Goal: Task Accomplishment & Management: Manage account settings

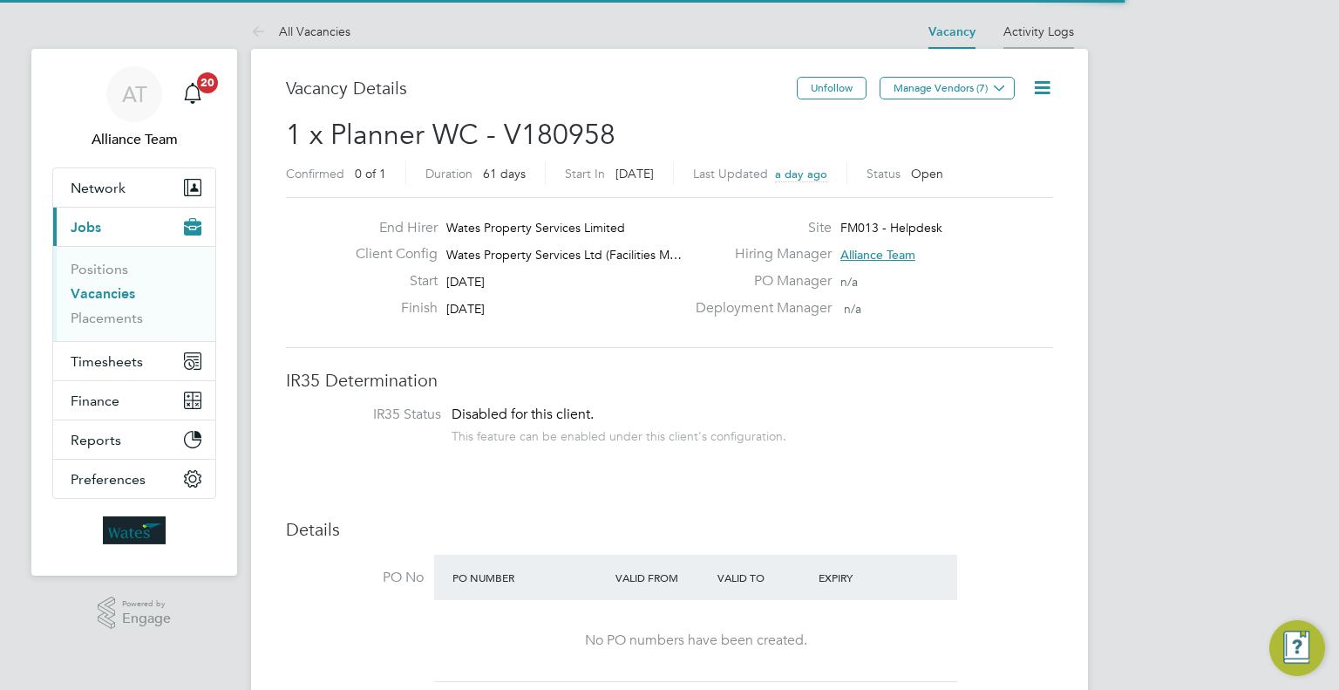
click at [1039, 35] on link "Activity Logs" at bounding box center [1038, 32] width 71 height 16
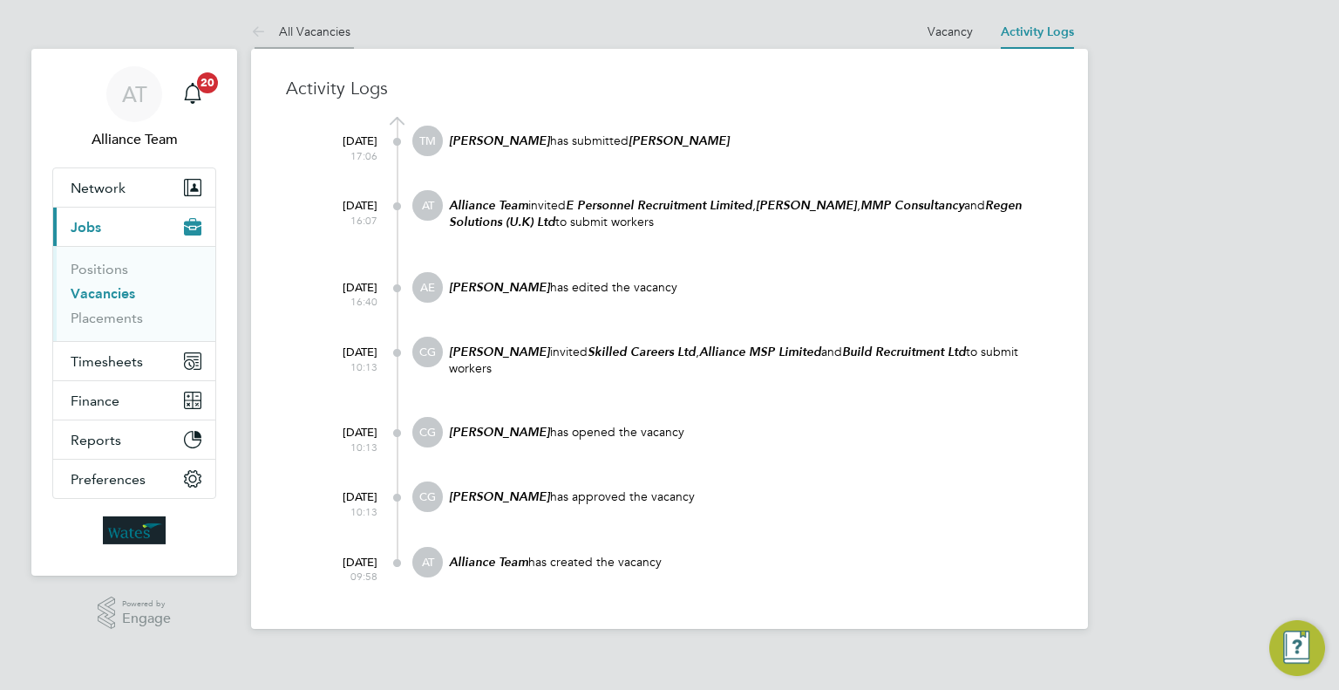
click at [306, 24] on link "All Vacancies" at bounding box center [300, 32] width 99 height 16
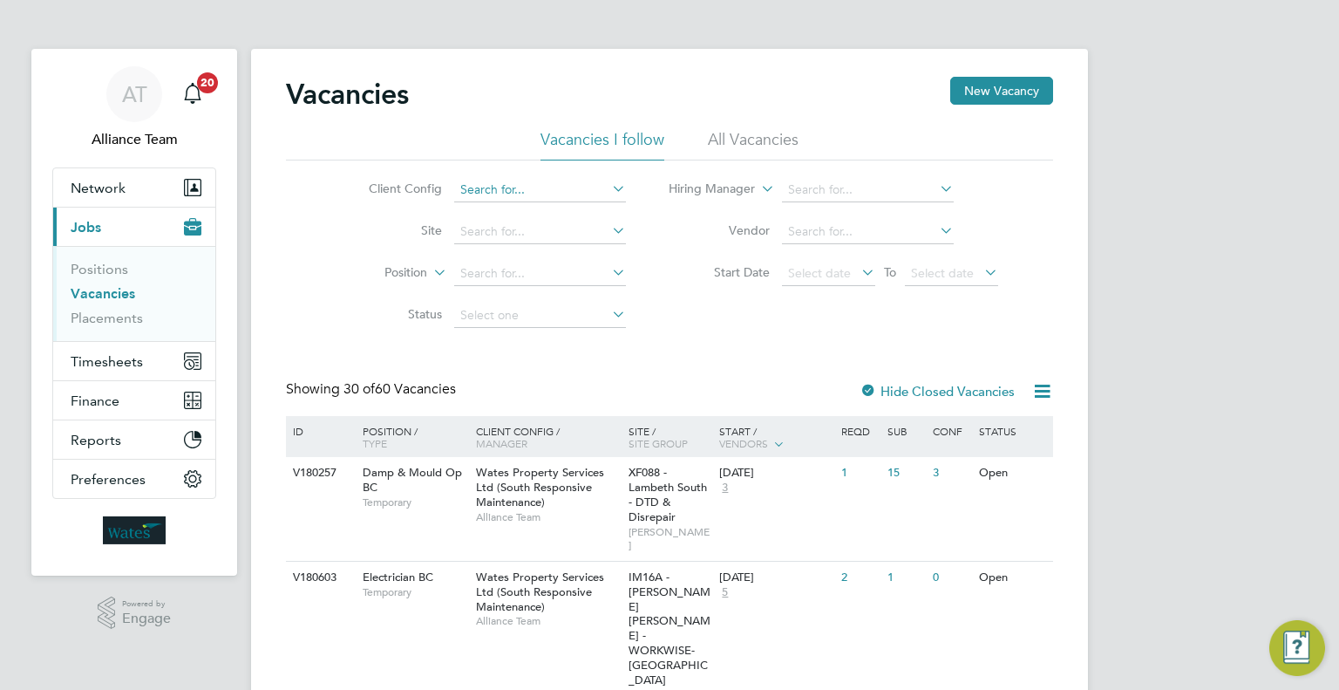
click at [575, 180] on input at bounding box center [540, 190] width 172 height 24
click at [690, 348] on li "Wates Property Services Ltd (Facilities Management)" at bounding box center [630, 355] width 354 height 24
type input "Wates Property Services Ltd (Facilities Management)"
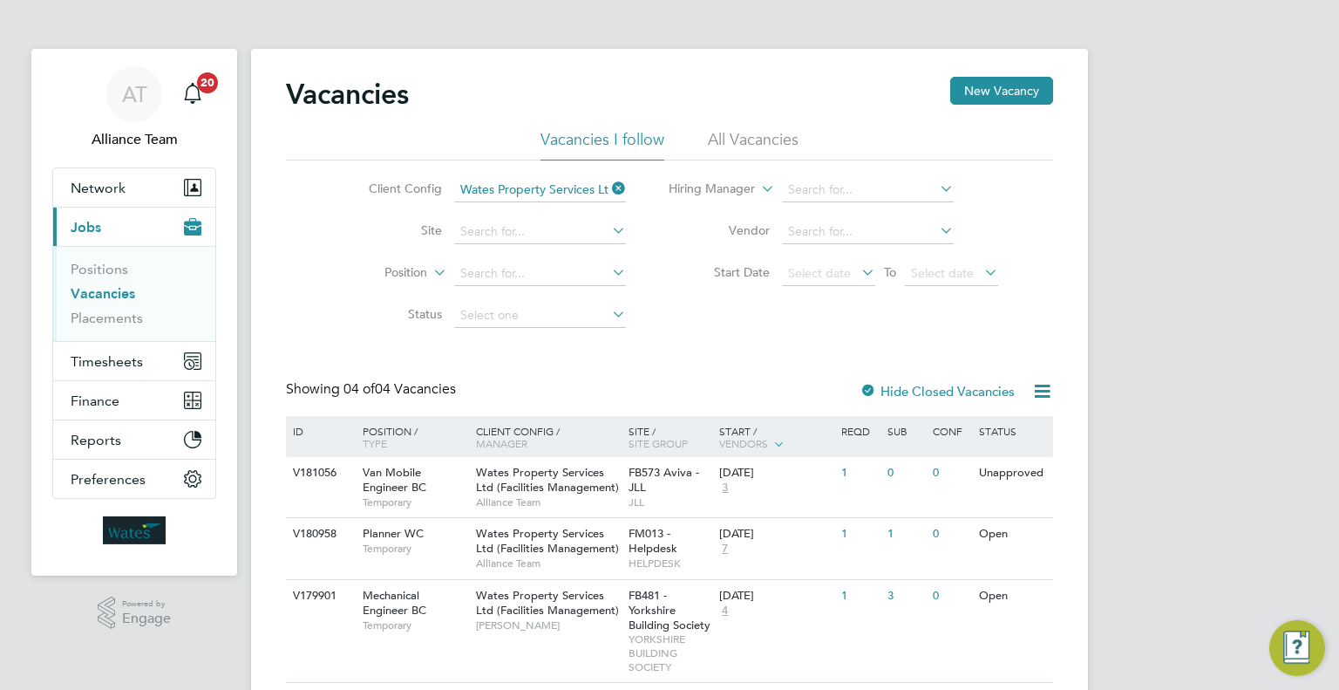
click at [180, 629] on div ".st0{fill:#C0C1C2;} Powered by Engage" at bounding box center [134, 612] width 206 height 75
click at [694, 542] on div "FM013 - Helpdesk HELPDESK" at bounding box center [670, 548] width 92 height 60
click at [636, 544] on span "FM013 - Helpdesk" at bounding box center [653, 541] width 49 height 30
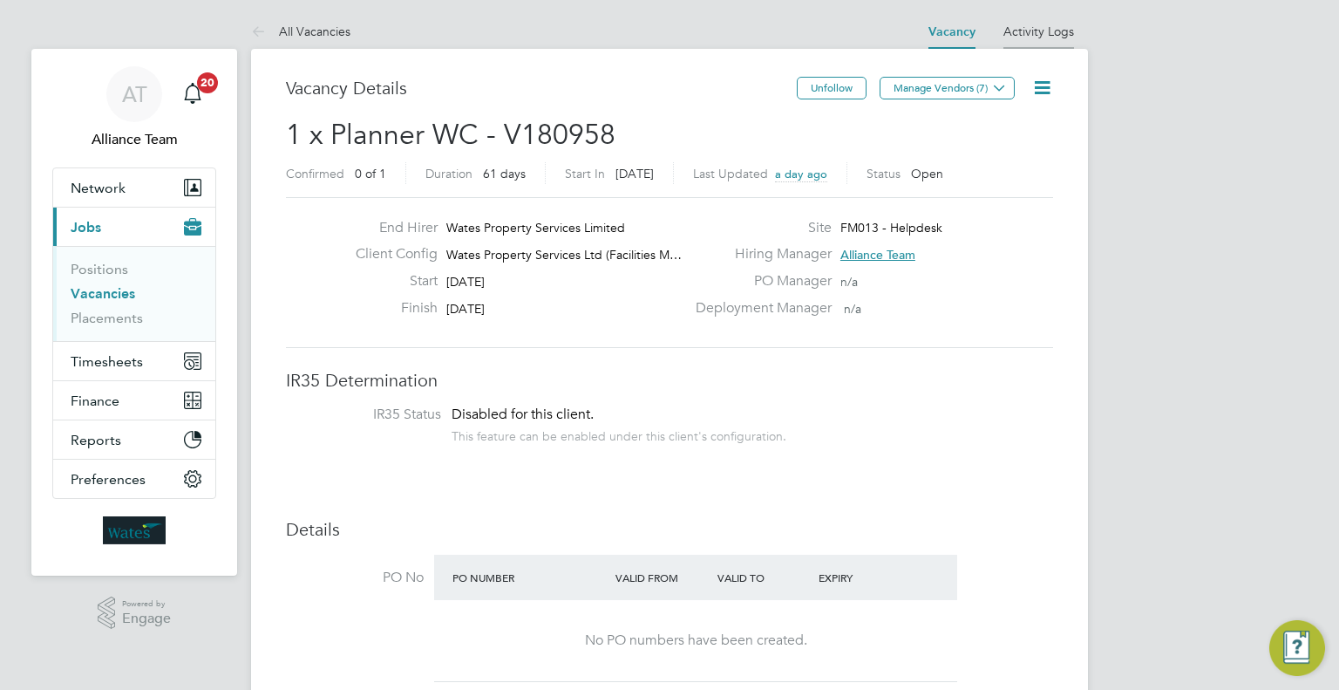
click at [1036, 29] on link "Activity Logs" at bounding box center [1038, 32] width 71 height 16
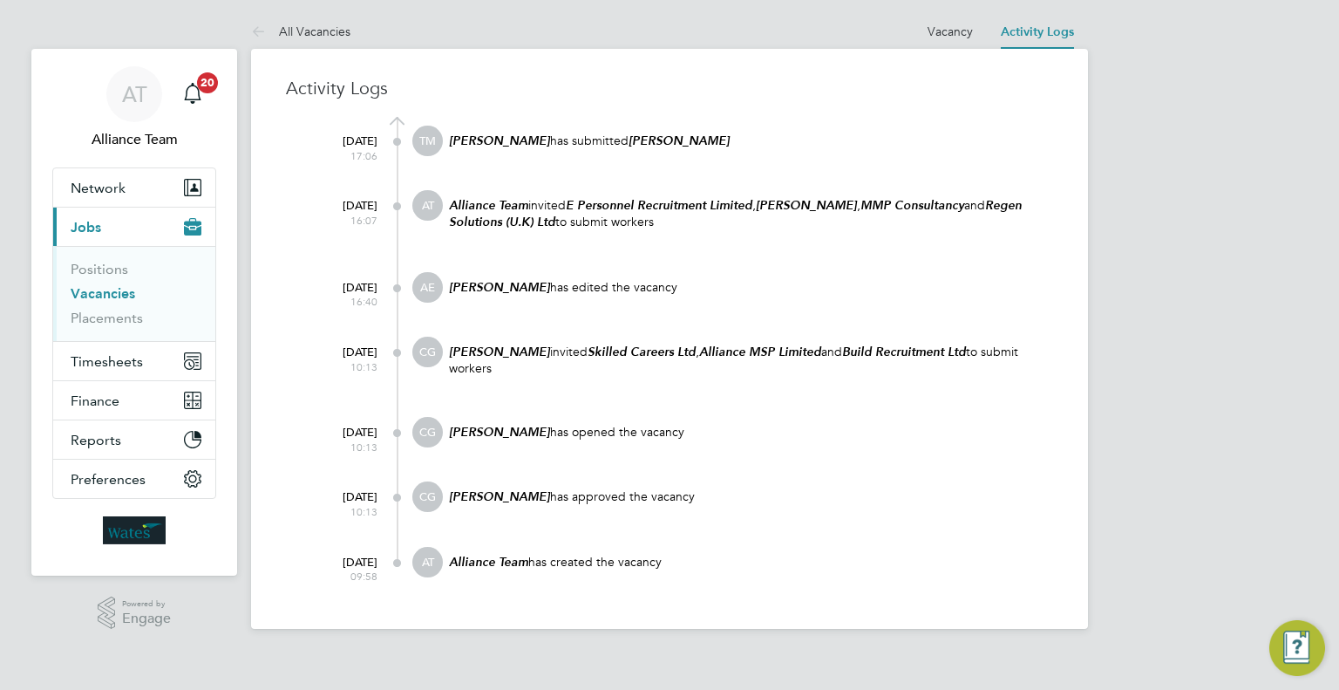
click at [1234, 195] on div "AT Alliance Team Notifications 20 Applications: Network Team Members Businesses…" at bounding box center [669, 328] width 1339 height 656
click at [293, 38] on li "All Vacancies" at bounding box center [300, 31] width 99 height 35
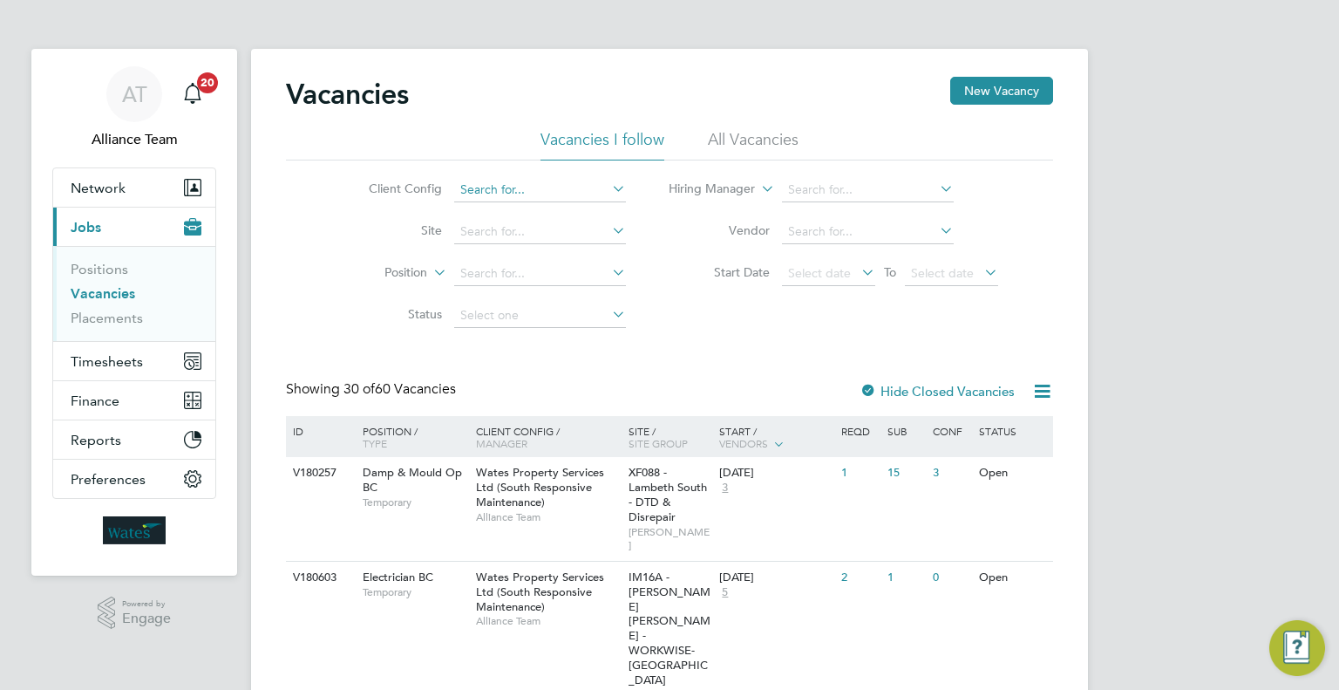
click at [553, 194] on input at bounding box center [540, 190] width 172 height 24
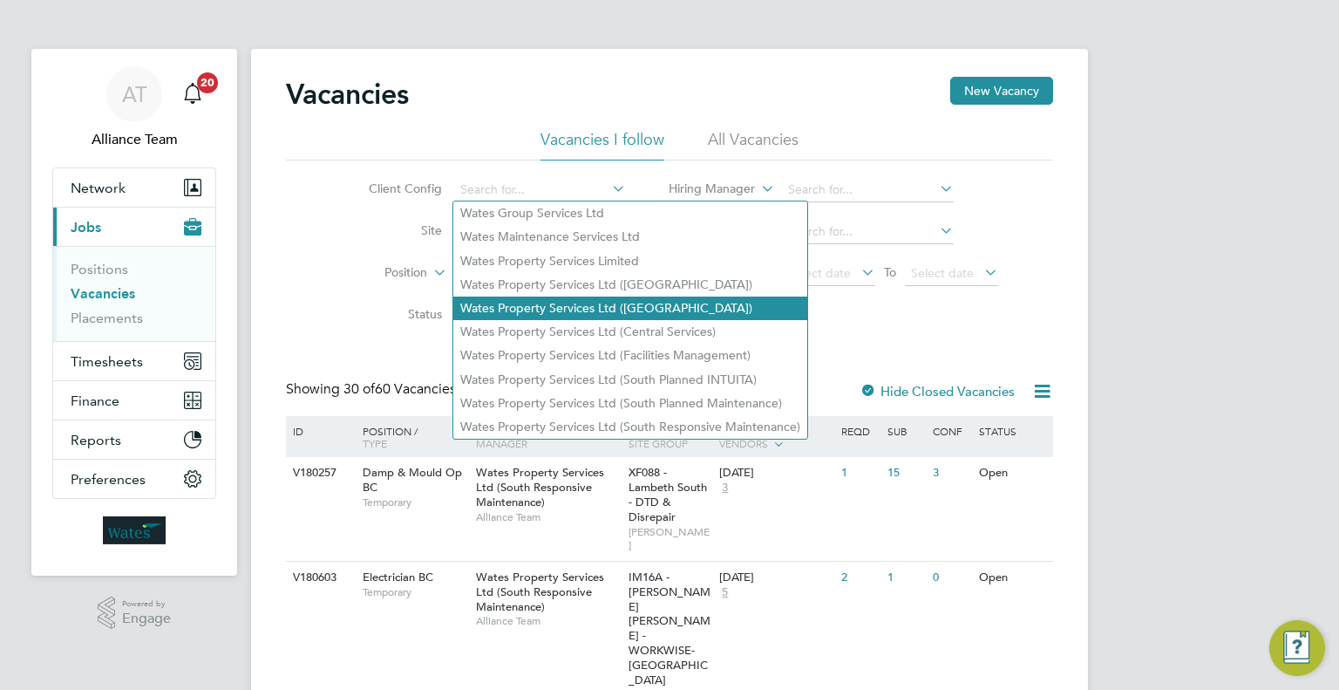
click at [643, 298] on li "Wates Property Services Ltd ([GEOGRAPHIC_DATA])" at bounding box center [630, 308] width 354 height 24
type input "Wates Property Services Ltd ([GEOGRAPHIC_DATA])"
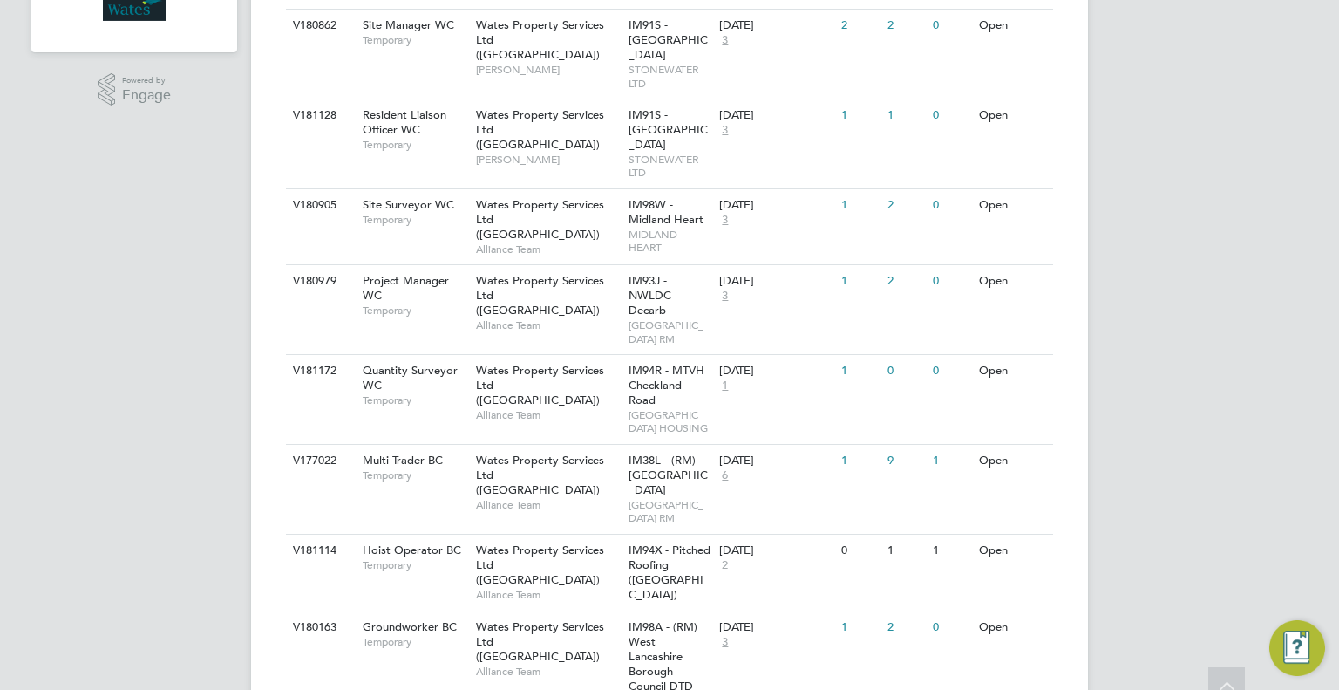
scroll to position [1046, 0]
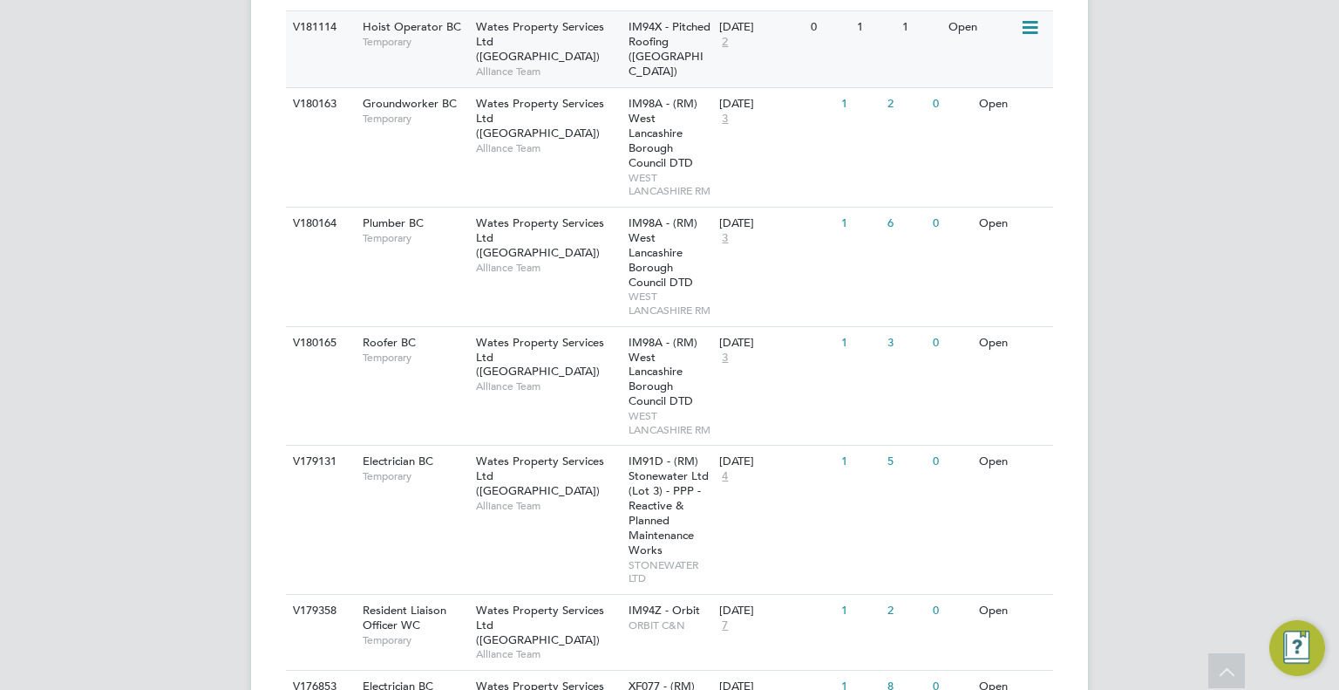
click at [772, 58] on div "15 Sep 2025 2" at bounding box center [761, 34] width 92 height 47
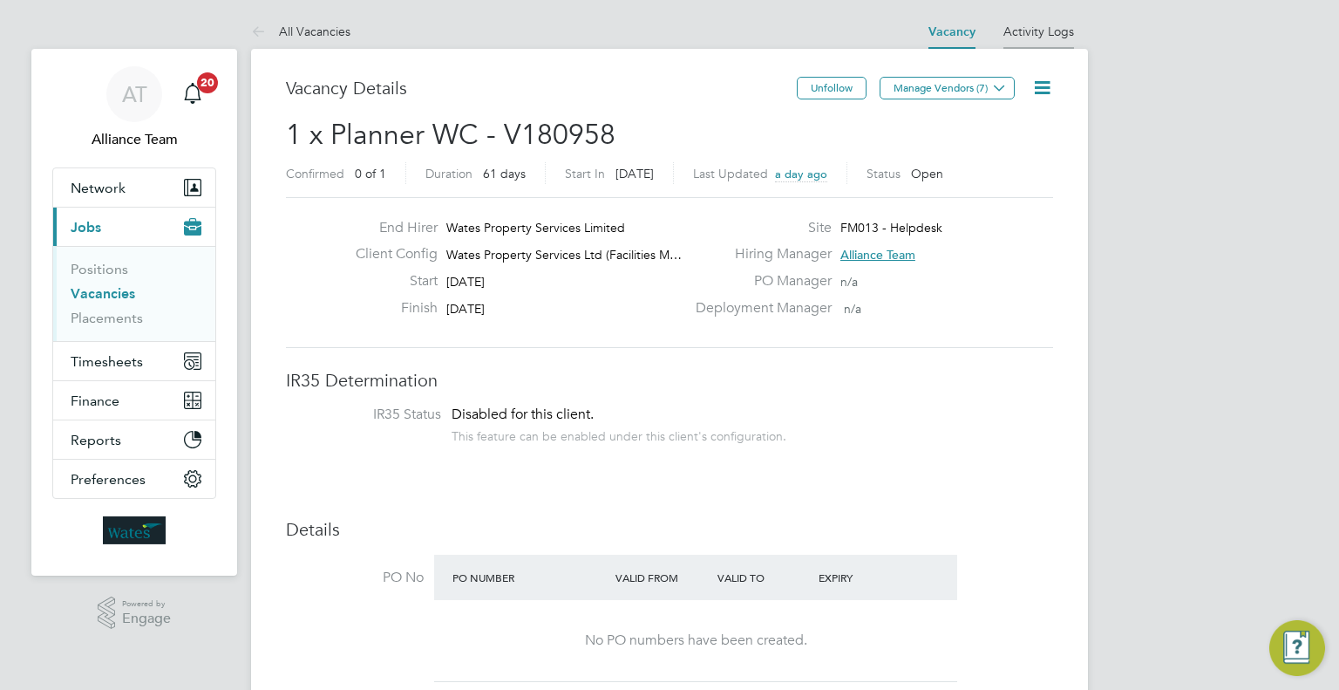
click at [1039, 29] on link "Activity Logs" at bounding box center [1038, 32] width 71 height 16
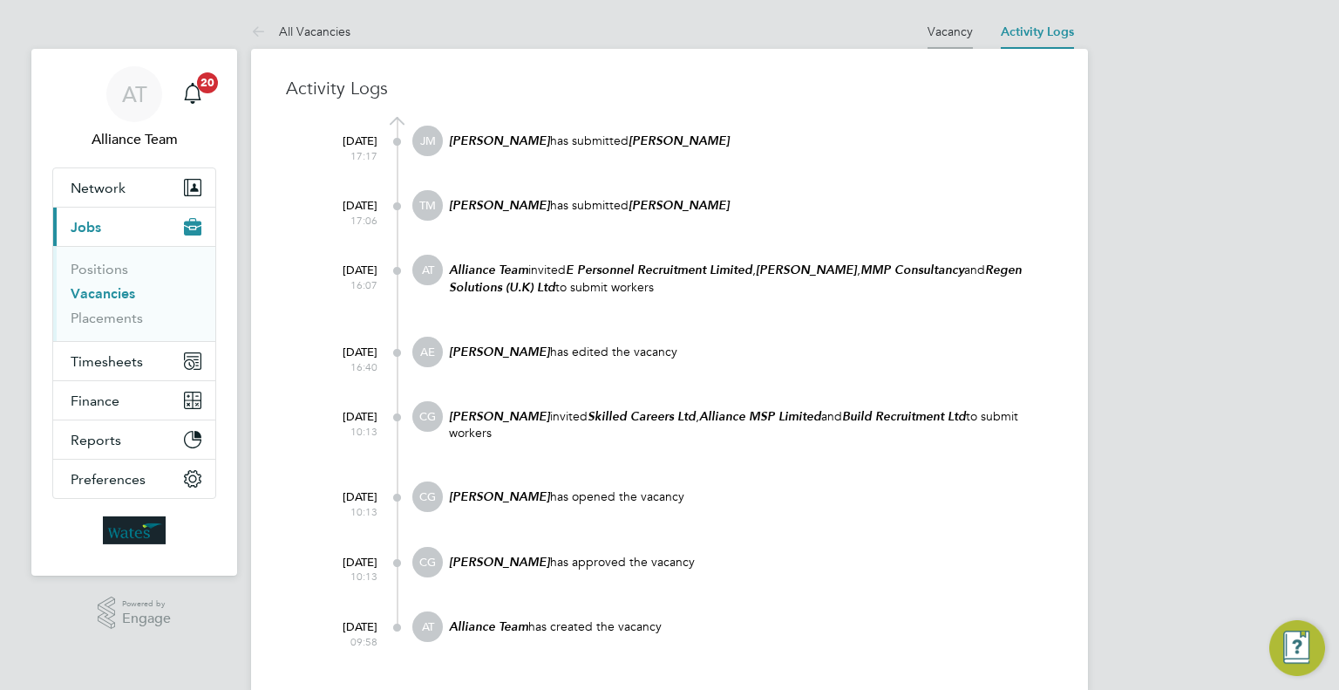
click at [954, 19] on li "Vacancy" at bounding box center [950, 31] width 45 height 35
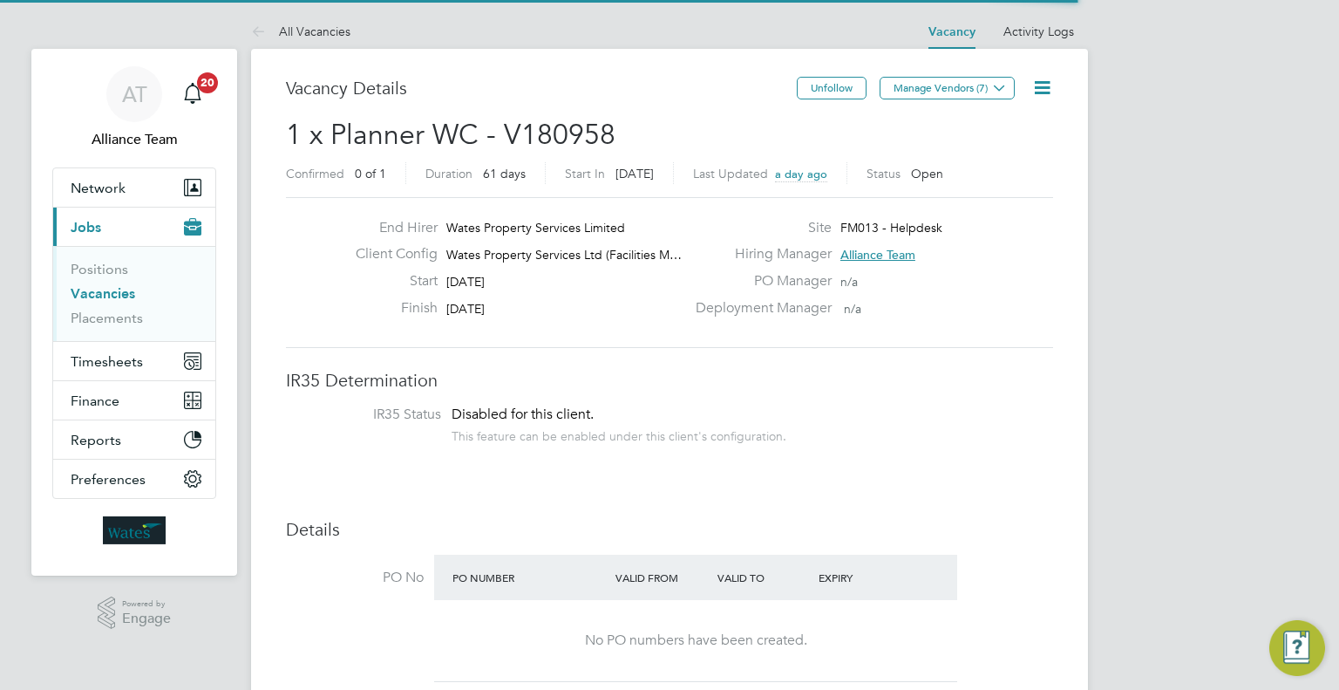
scroll to position [9, 8]
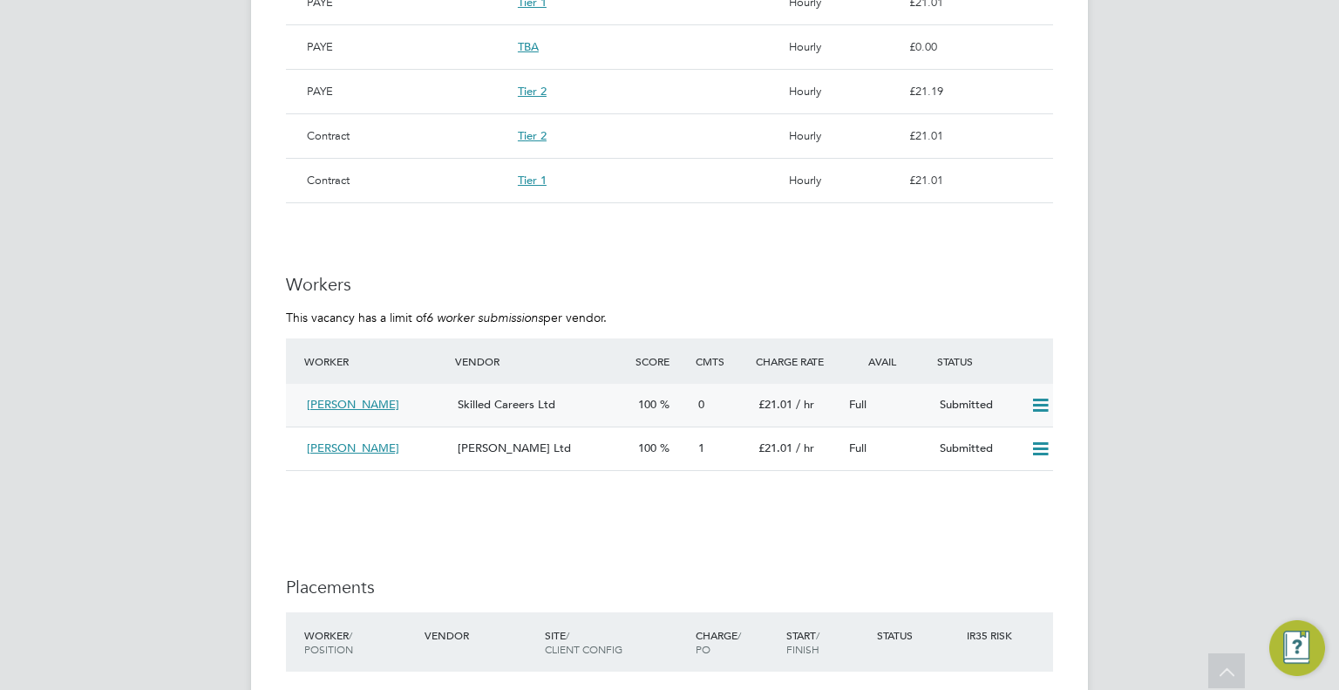
click at [494, 406] on span "Skilled Careers Ltd" at bounding box center [507, 404] width 98 height 15
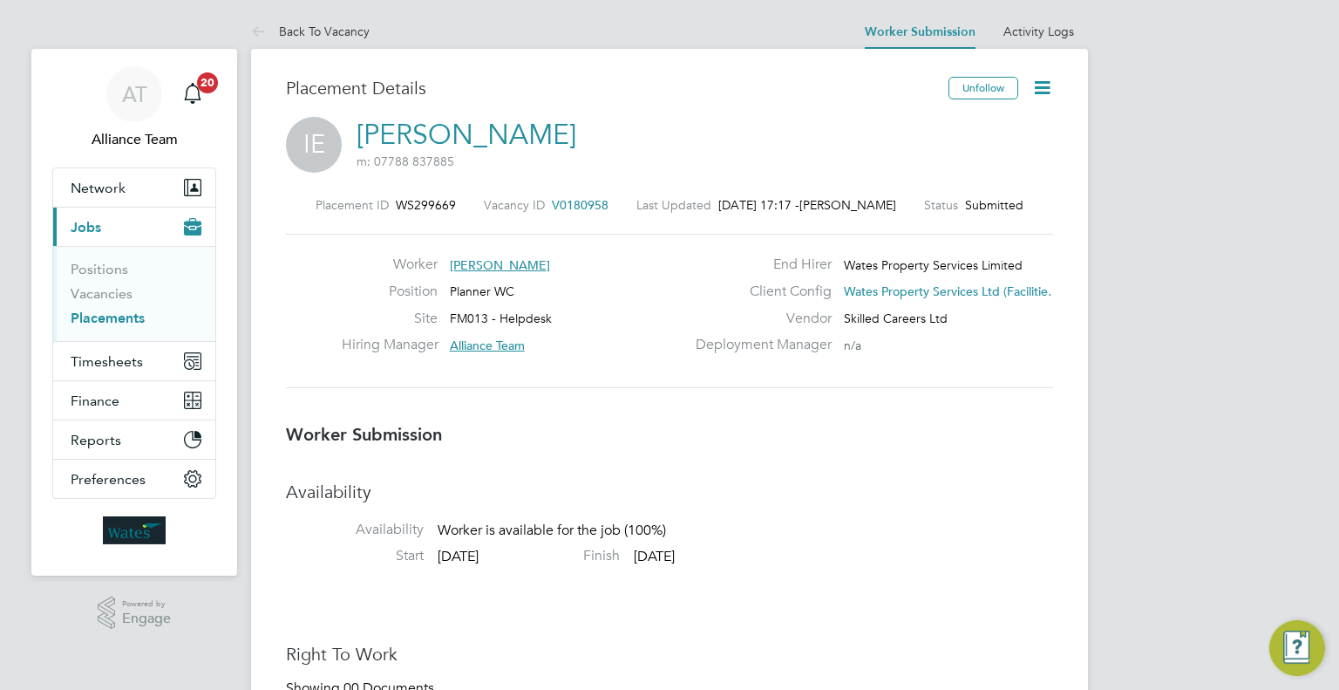
click at [536, 148] on link "Imogen Edwards" at bounding box center [467, 135] width 220 height 34
click at [302, 37] on link "Back To Vacancy" at bounding box center [310, 32] width 119 height 16
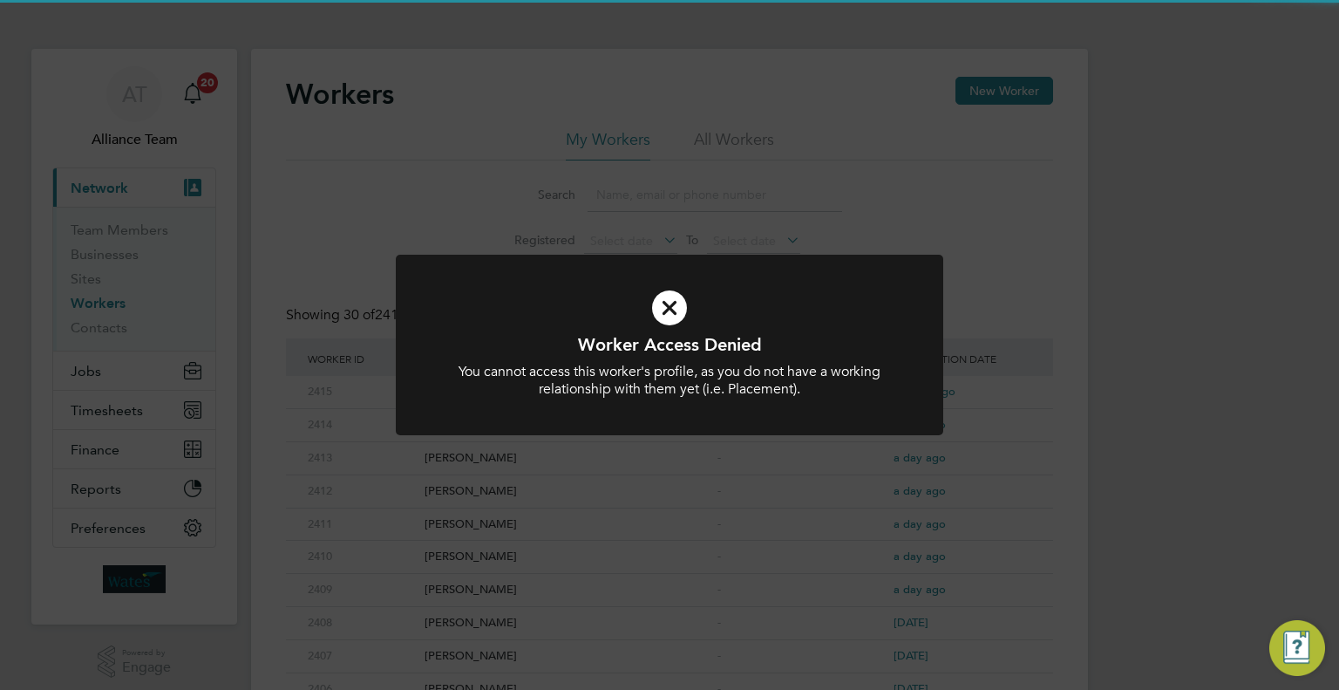
click at [1219, 205] on div "Worker Access Denied You cannot access this worker's profile, as you do not hav…" at bounding box center [669, 345] width 1339 height 690
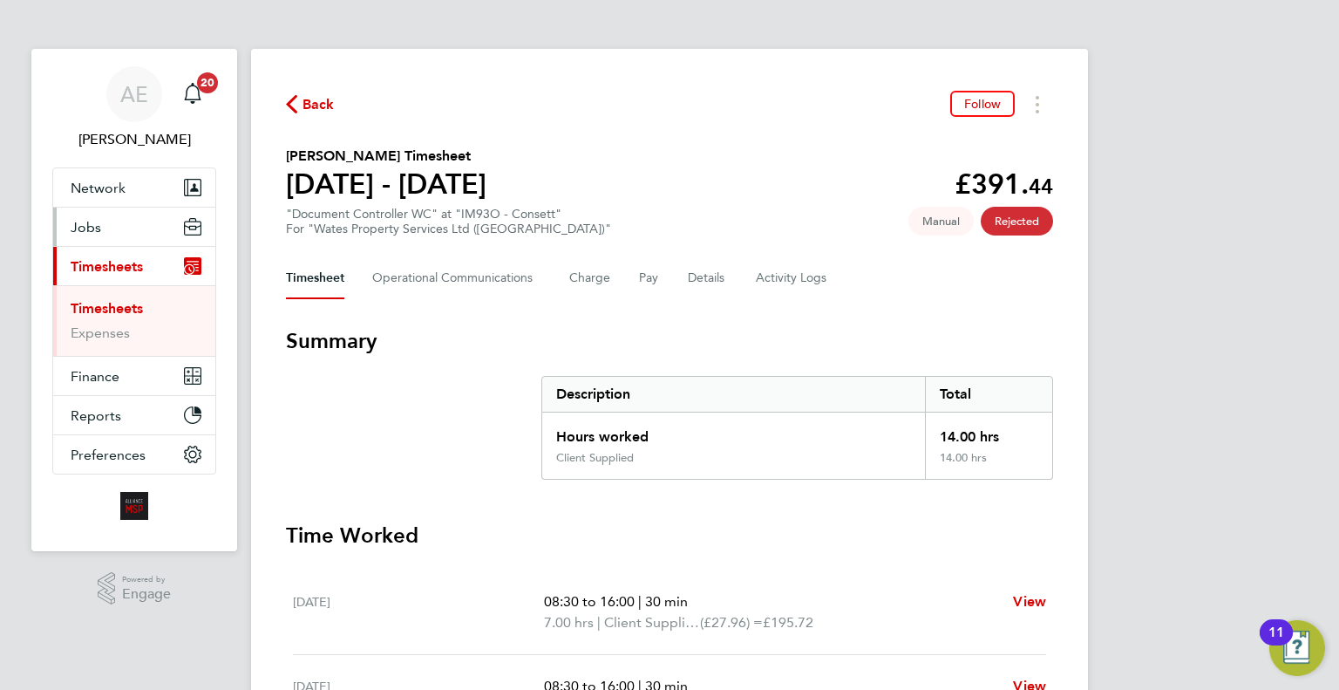
click at [108, 233] on button "Jobs" at bounding box center [134, 226] width 162 height 38
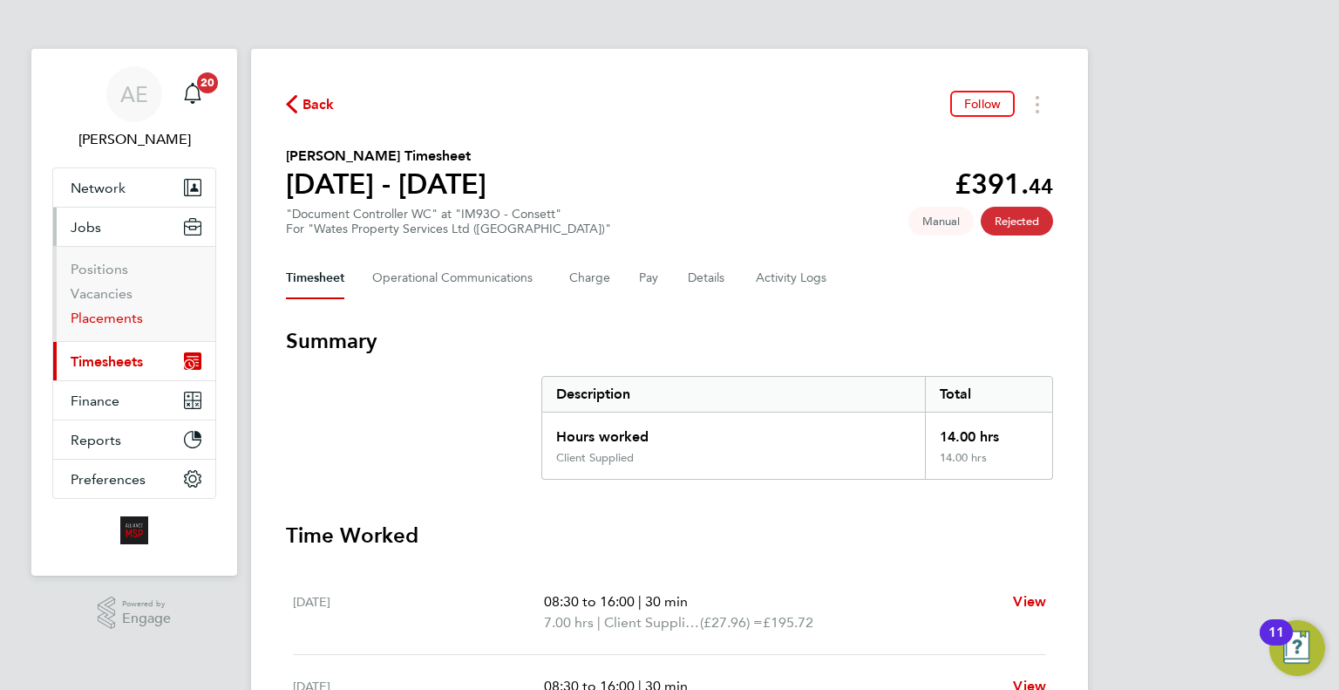
click at [99, 318] on link "Placements" at bounding box center [107, 317] width 72 height 17
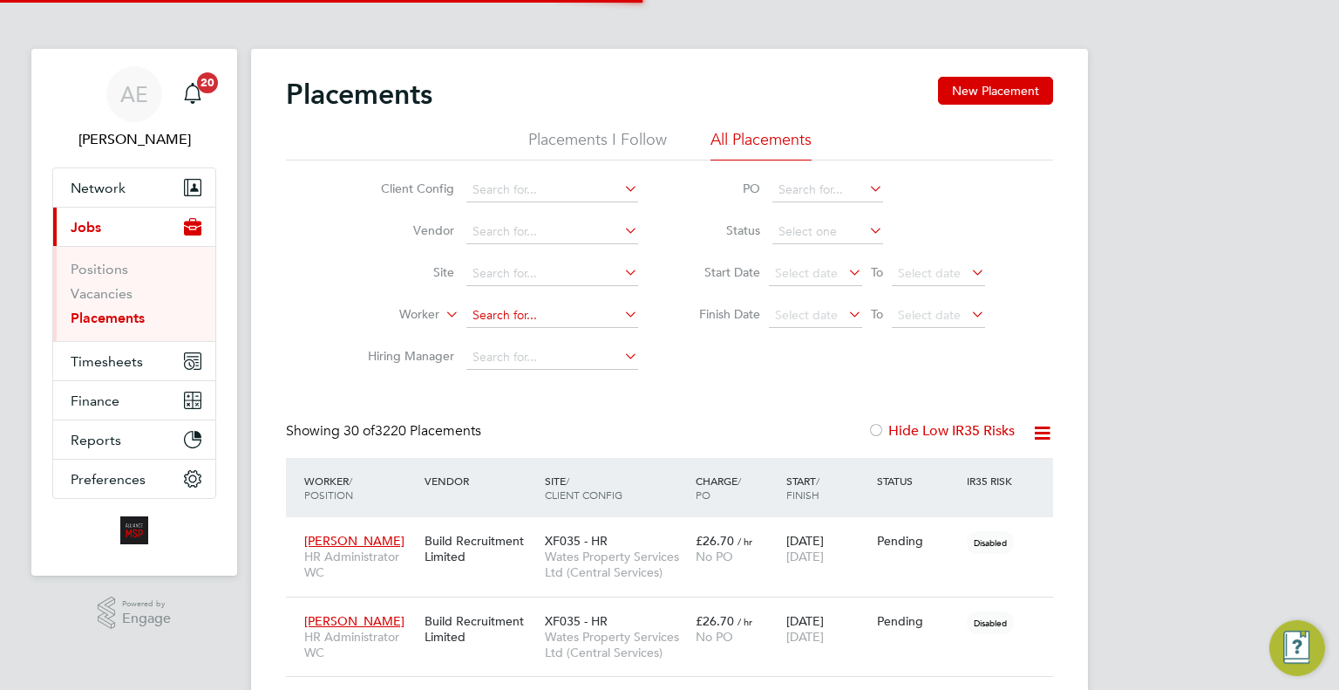
click at [500, 310] on input at bounding box center [552, 315] width 172 height 24
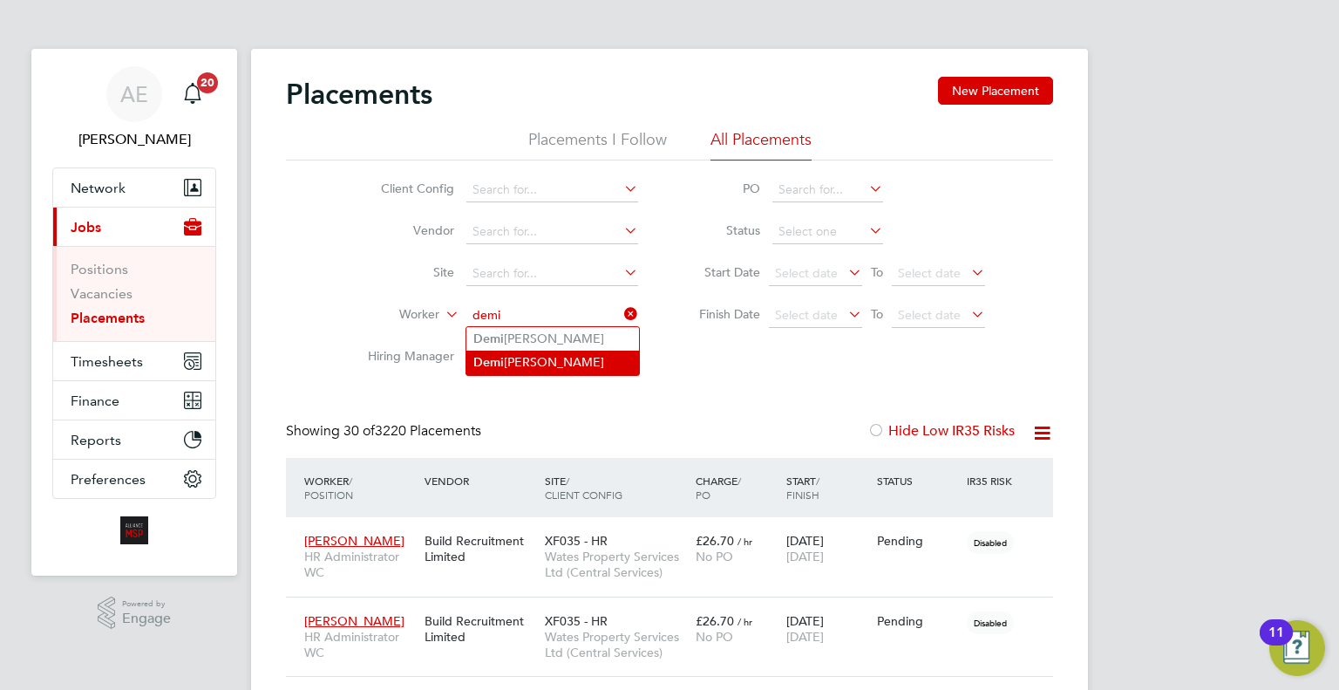
click at [589, 360] on li "[PERSON_NAME]" at bounding box center [552, 362] width 173 height 24
type input "[PERSON_NAME]"
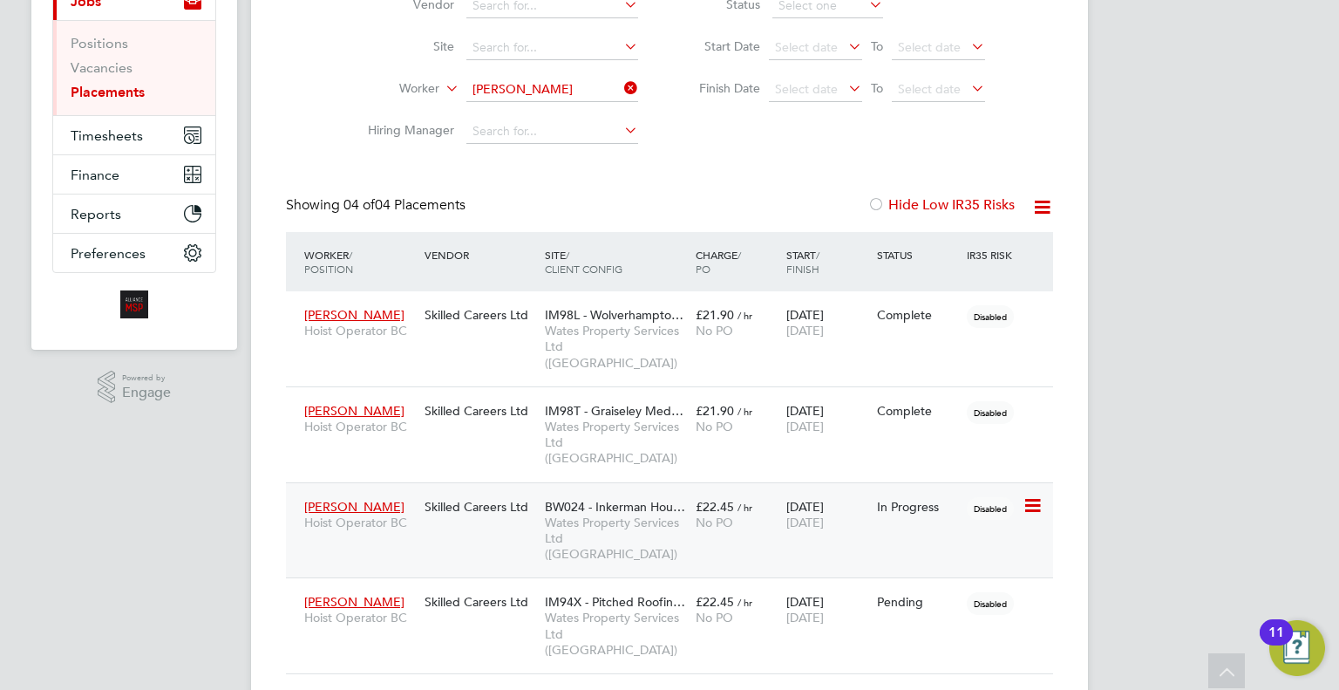
click at [758, 507] on div "[PERSON_NAME] Hoist Operator BC Skilled Careers Ltd BW024 - Inkerman Hou… Wates…" at bounding box center [669, 530] width 767 height 96
click at [750, 490] on div "£22.45 / hr No PO" at bounding box center [736, 514] width 91 height 49
drag, startPoint x: 1032, startPoint y: 550, endPoint x: 1022, endPoint y: 562, distance: 16.1
click at [1032, 591] on icon at bounding box center [1031, 601] width 17 height 21
click at [935, 665] on li "Start" at bounding box center [979, 661] width 124 height 24
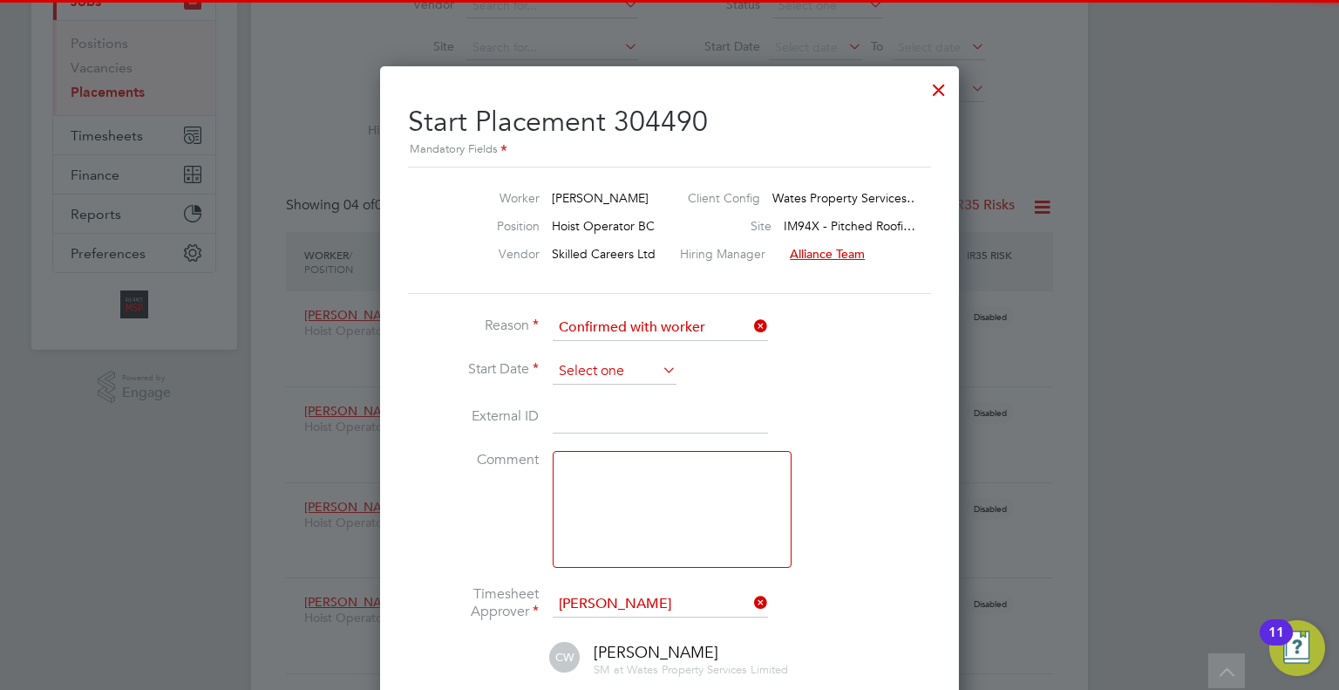
click at [602, 363] on input at bounding box center [615, 371] width 124 height 26
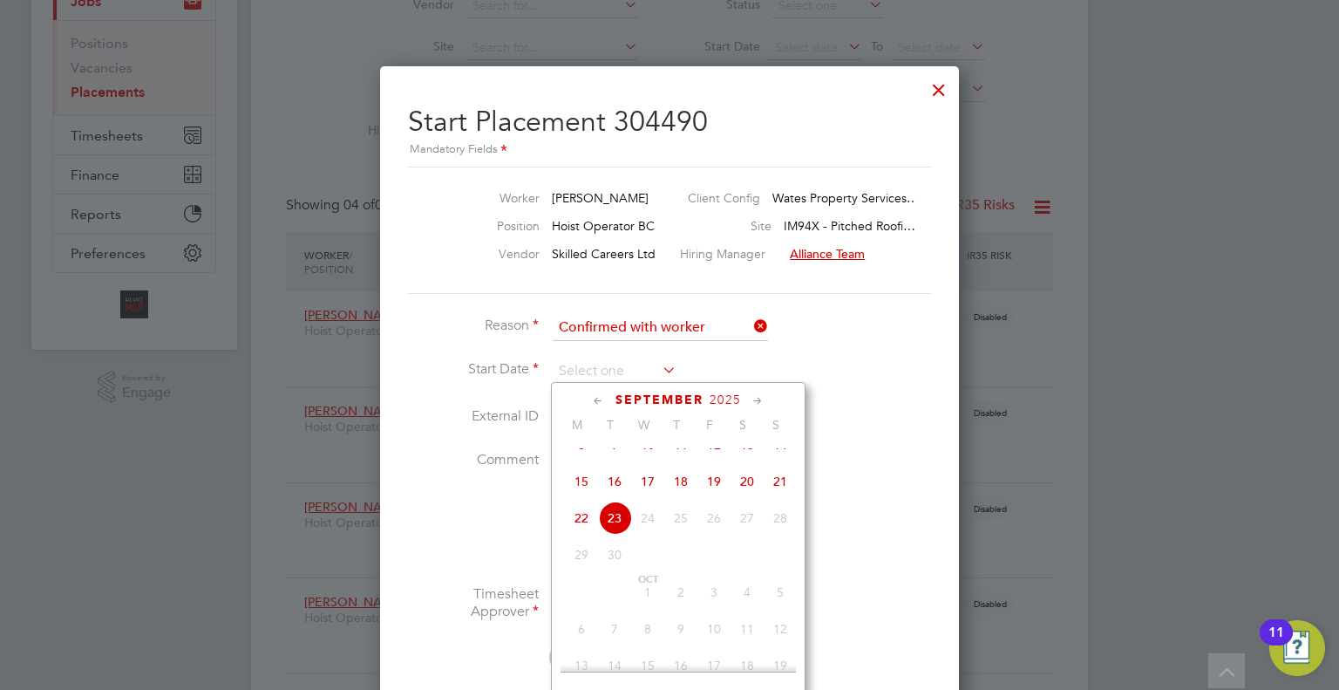
click at [586, 498] on span "15" at bounding box center [581, 481] width 33 height 33
type input "[DATE]"
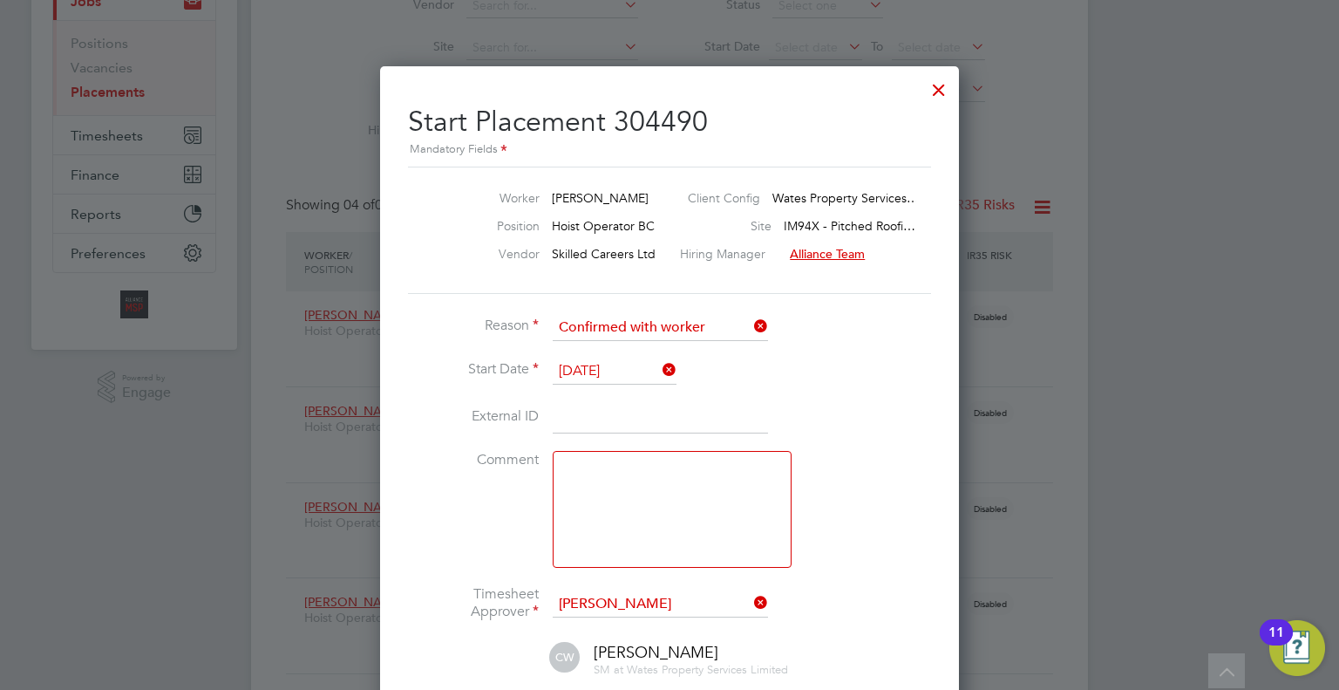
click at [575, 411] on input at bounding box center [660, 417] width 215 height 31
paste input "06334"
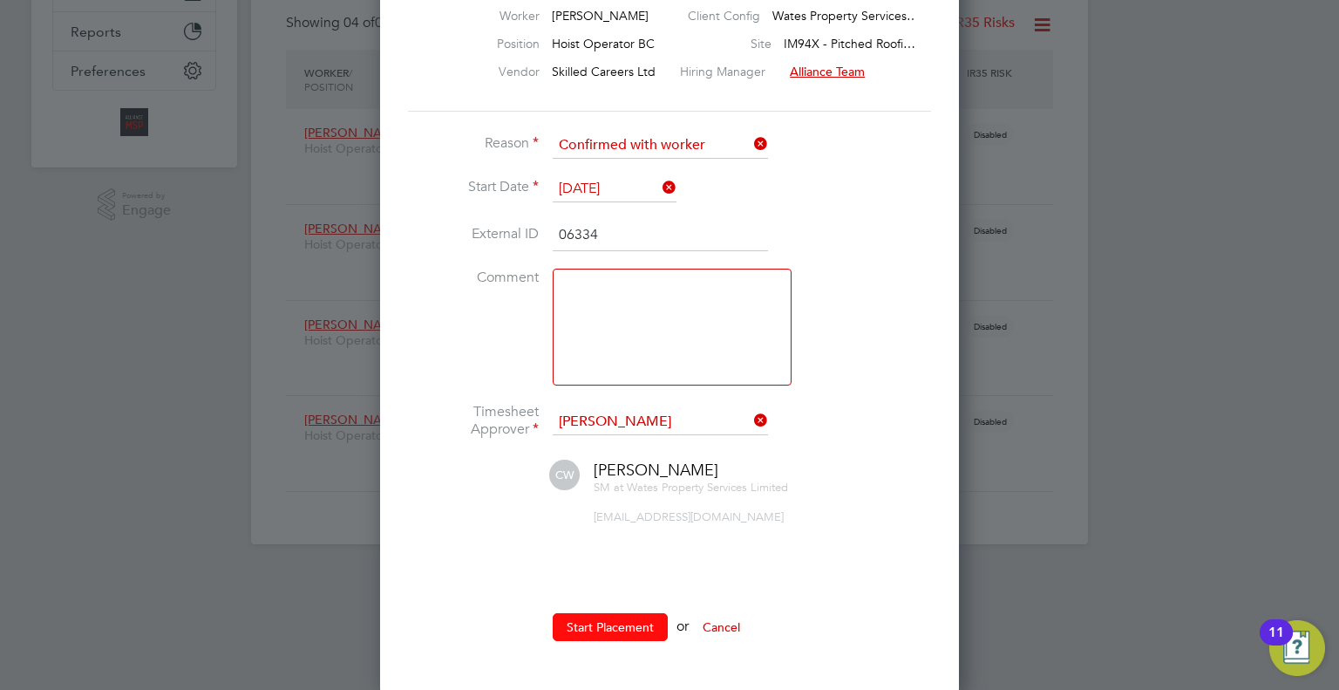
type input "06334"
click at [620, 622] on button "Start Placement" at bounding box center [610, 627] width 115 height 28
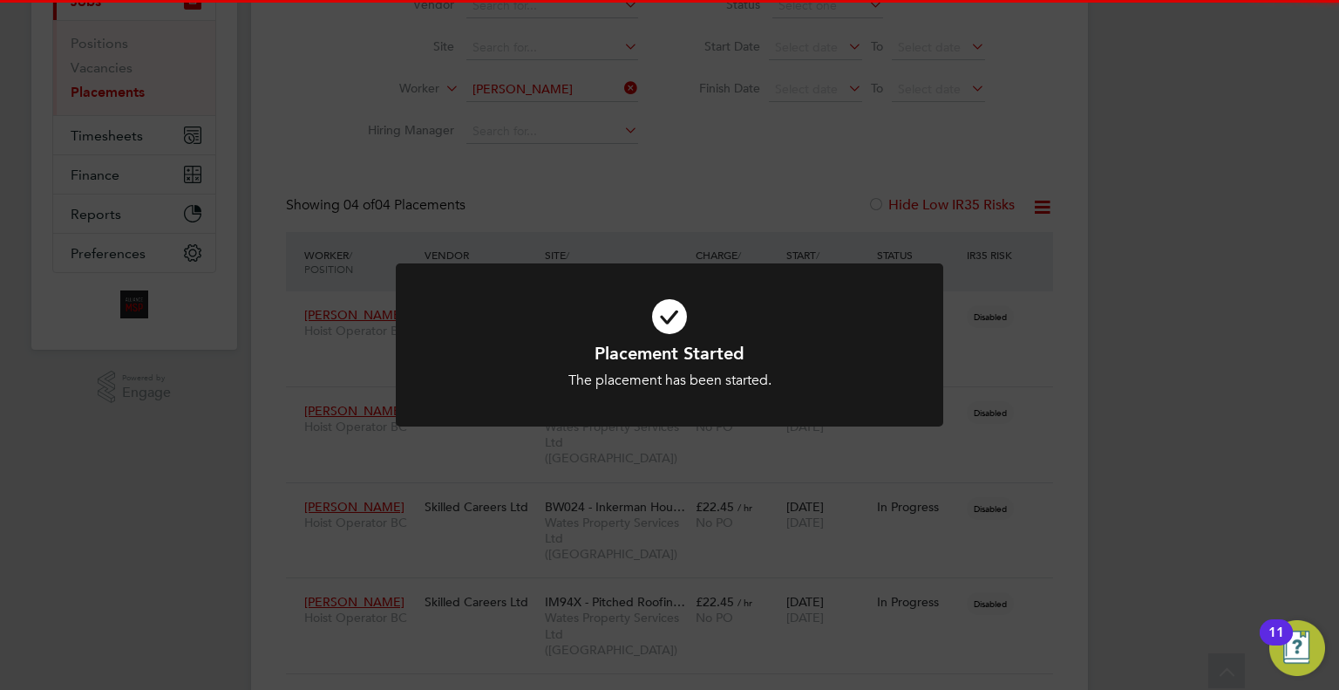
click at [835, 466] on div "Placement Started The placement has been started. Cancel Okay" at bounding box center [669, 345] width 1339 height 690
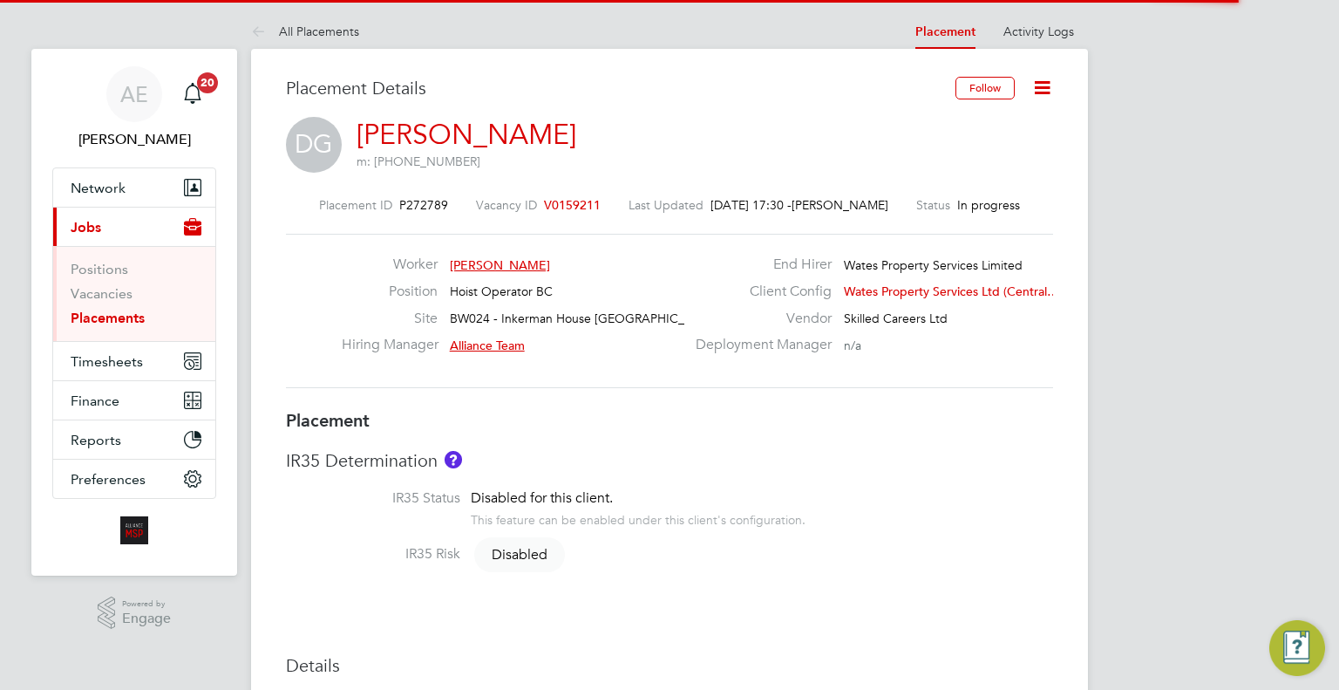
click at [1044, 90] on icon at bounding box center [1042, 88] width 22 height 22
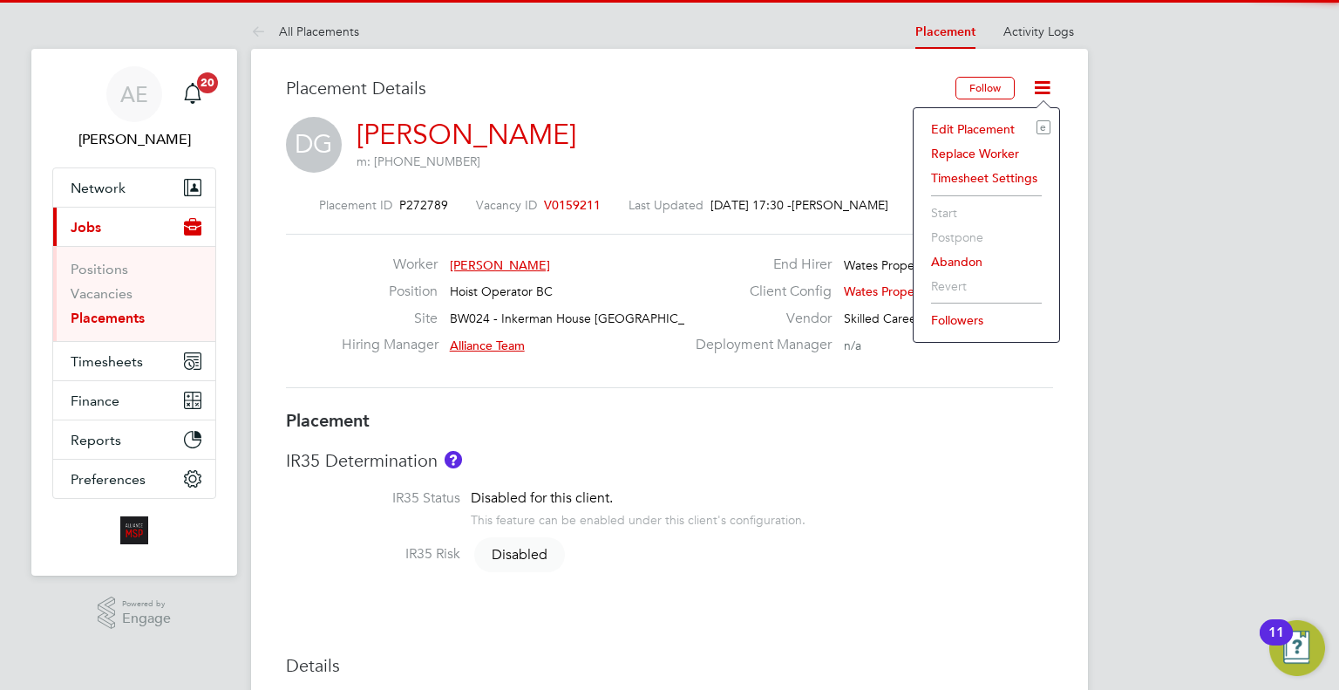
click at [997, 119] on li "Edit Placement e" at bounding box center [986, 129] width 128 height 24
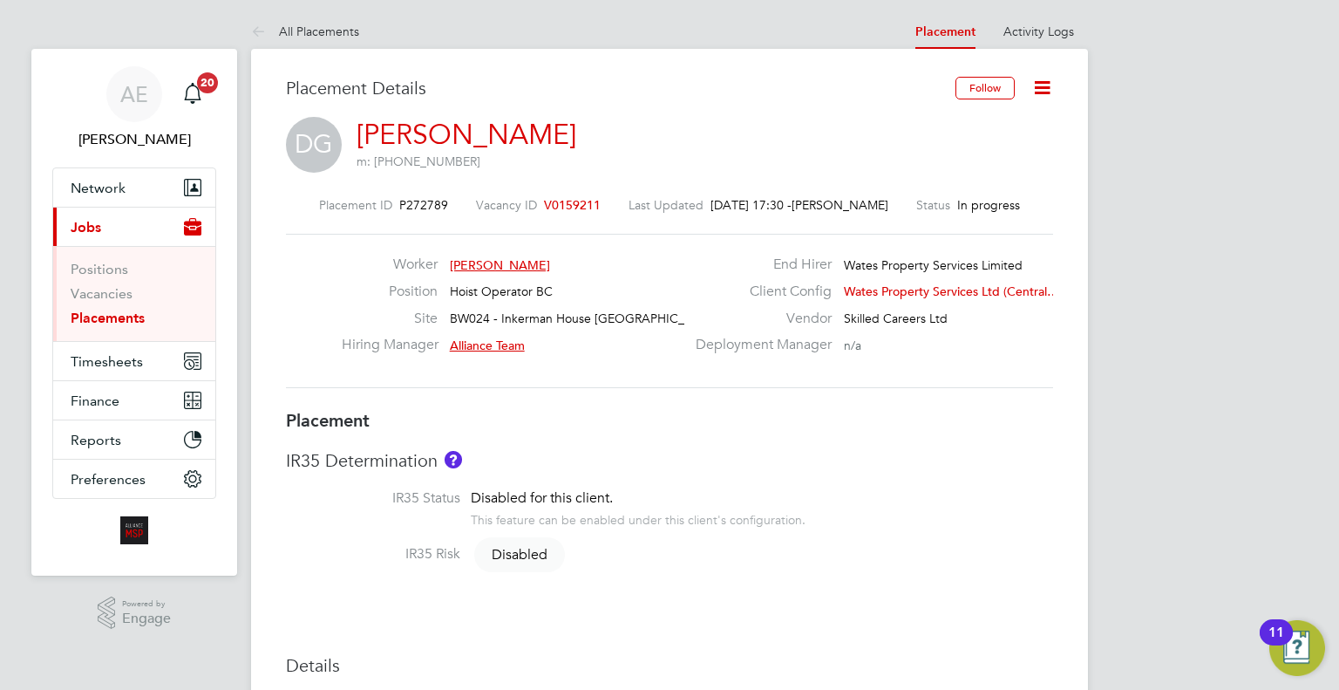
type input "Alliance Team"
type input "Chris Allen"
type input "18 Feb 2025"
type input "[DATE]"
type input "08:00"
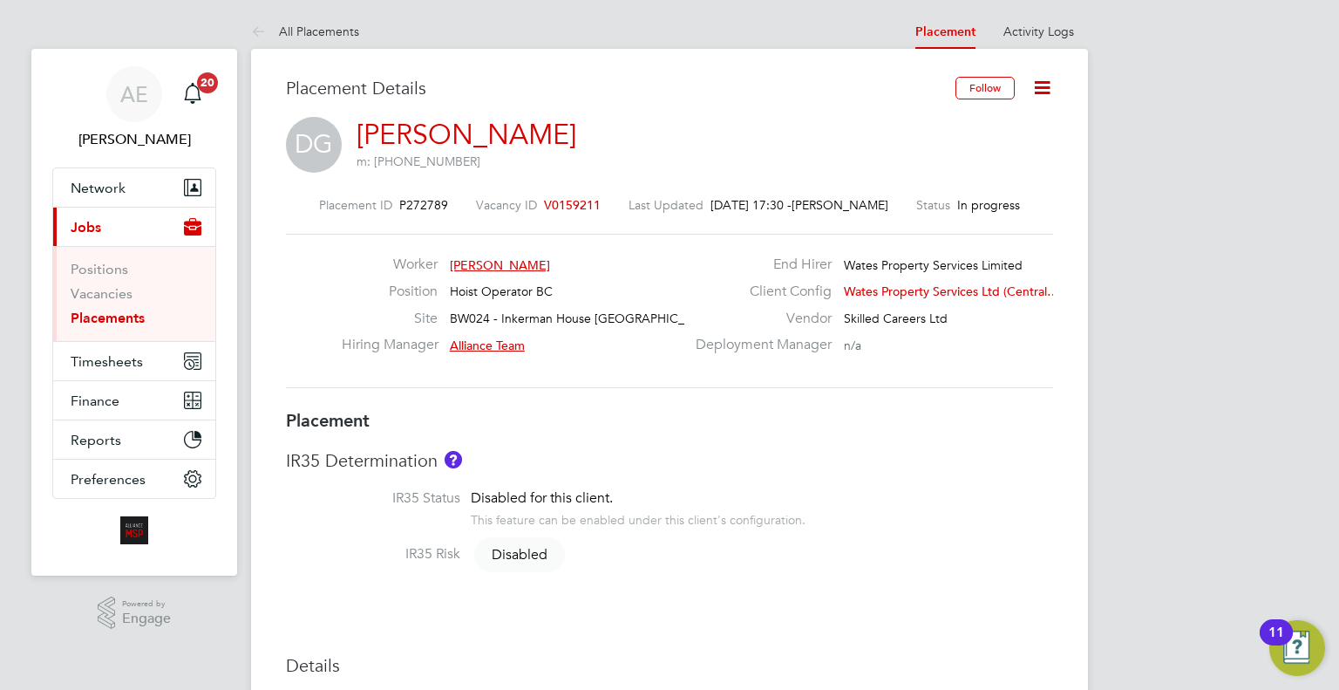
type input "18:00"
type input "06334"
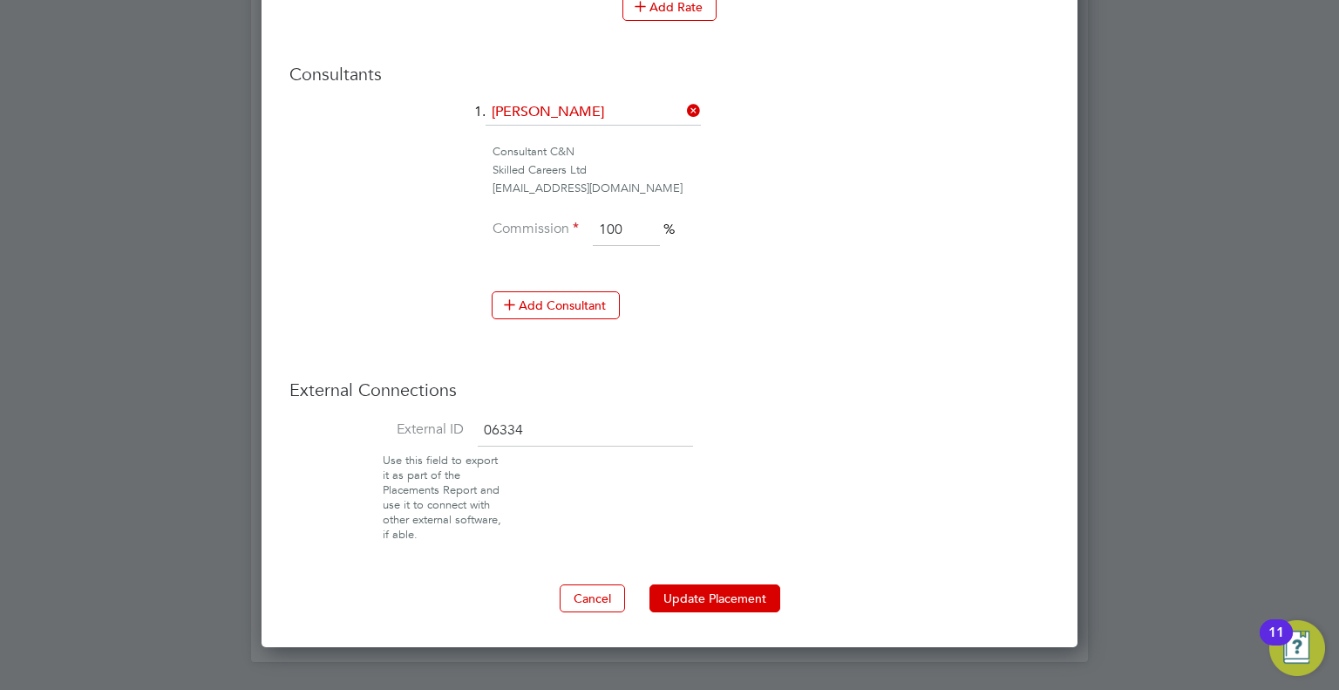
drag, startPoint x: 565, startPoint y: 424, endPoint x: 366, endPoint y: 418, distance: 198.9
click at [365, 418] on li "External ID 06334" at bounding box center [669, 434] width 760 height 38
click at [733, 588] on button "Update Placement" at bounding box center [714, 598] width 131 height 28
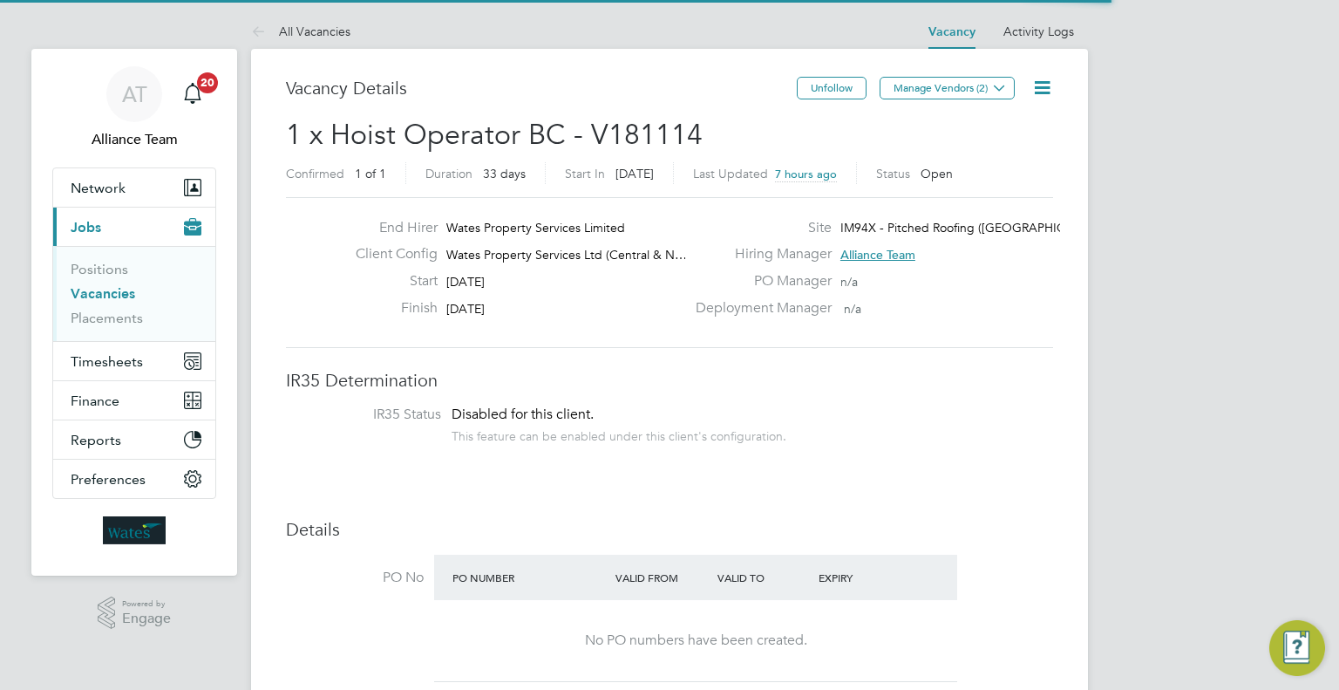
click at [1043, 81] on icon at bounding box center [1042, 88] width 22 height 22
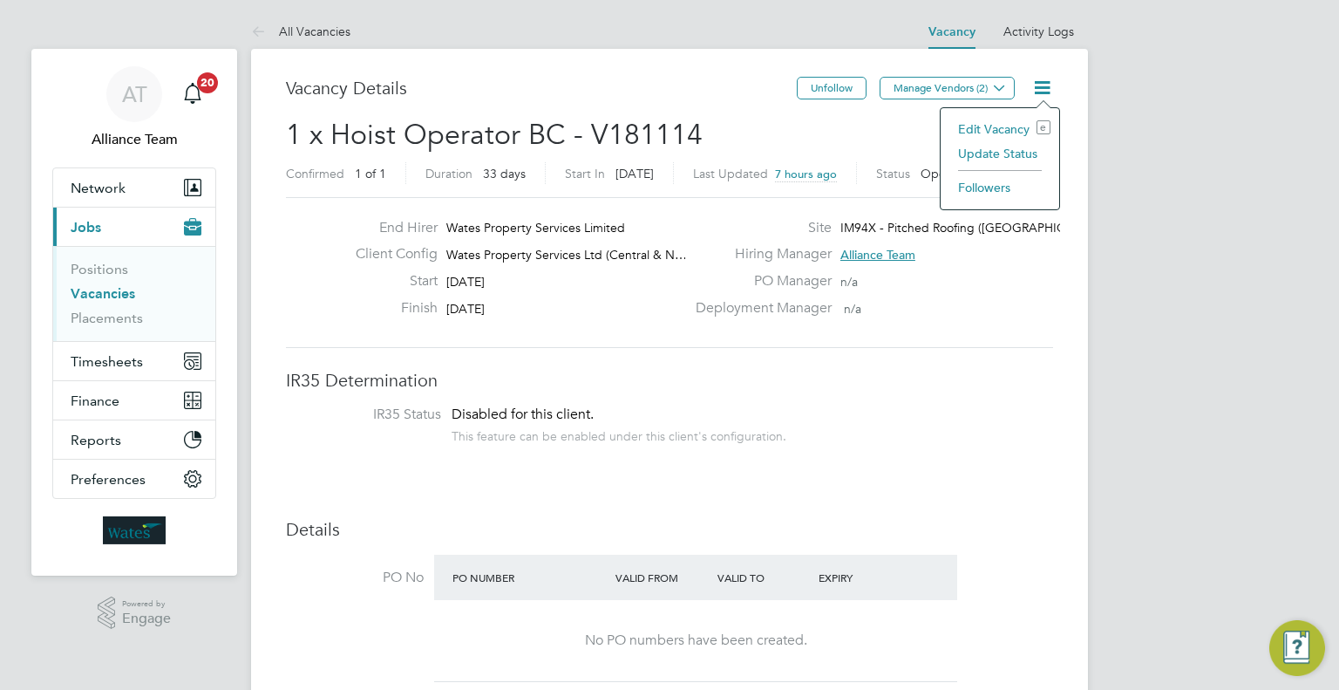
click at [969, 158] on li "Update Status" at bounding box center [999, 153] width 101 height 24
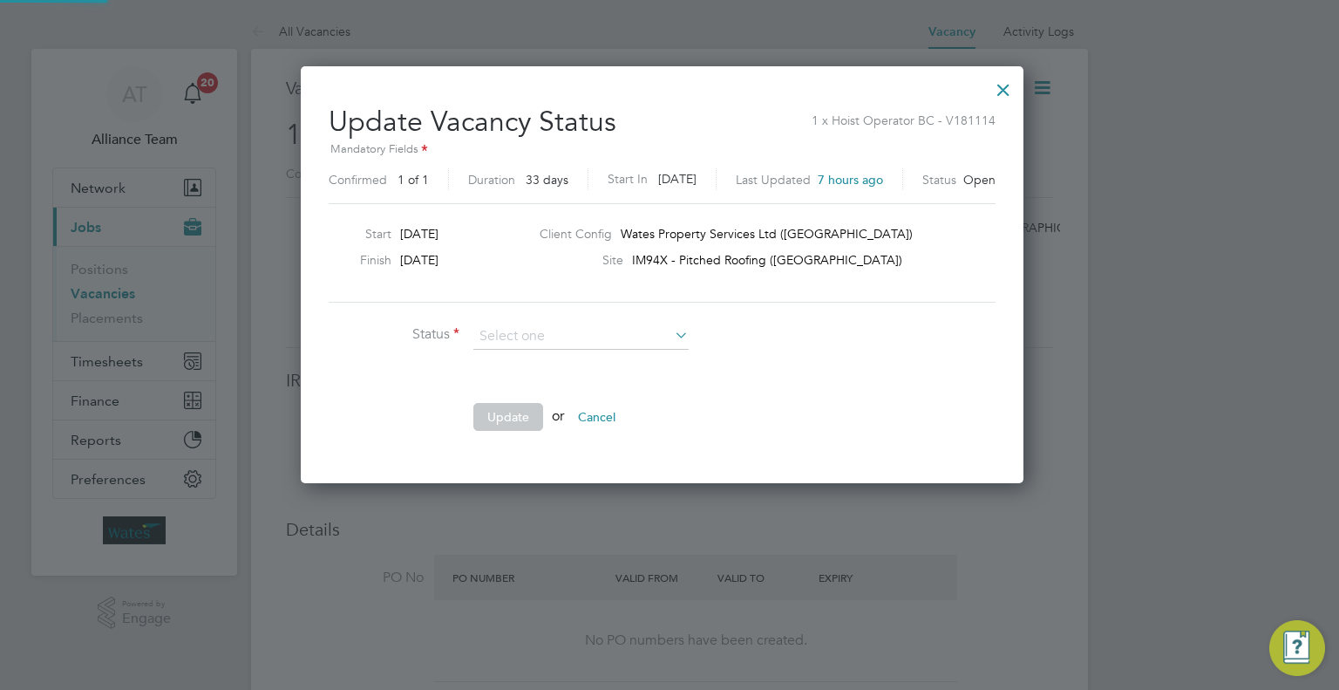
scroll to position [414, 737]
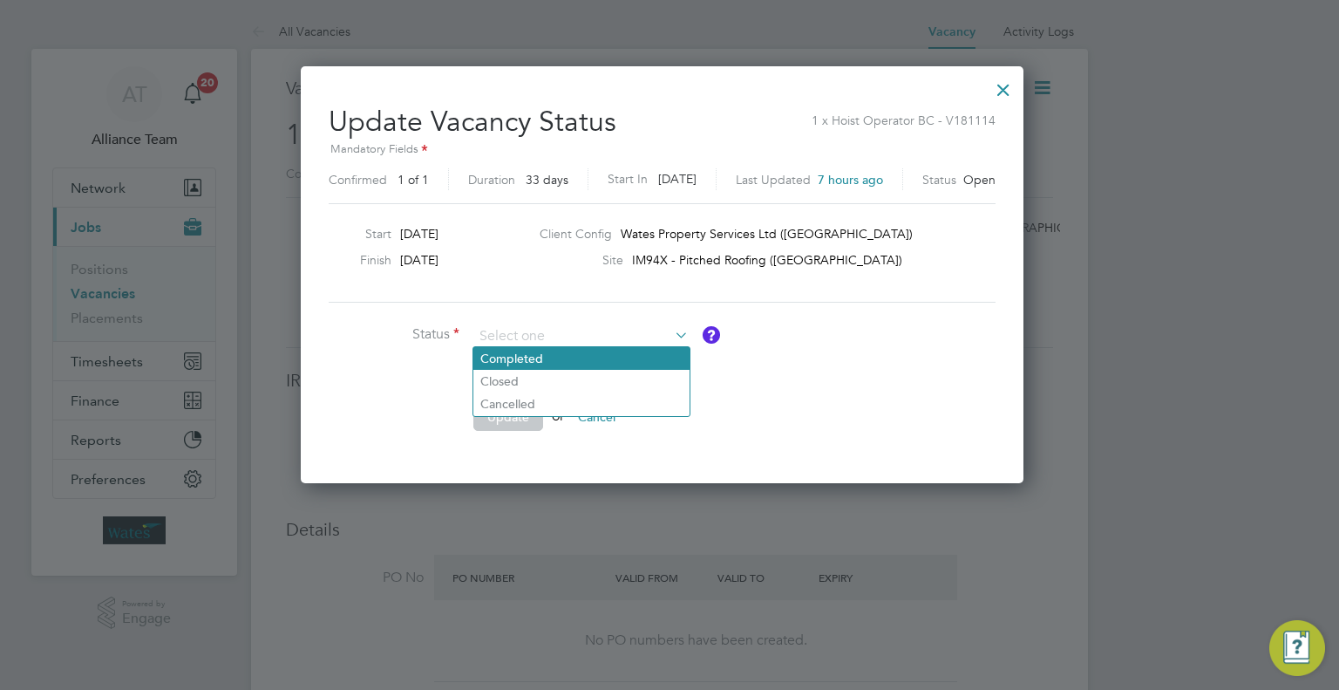
click at [532, 355] on li "Completed" at bounding box center [581, 358] width 216 height 23
type input "Completed"
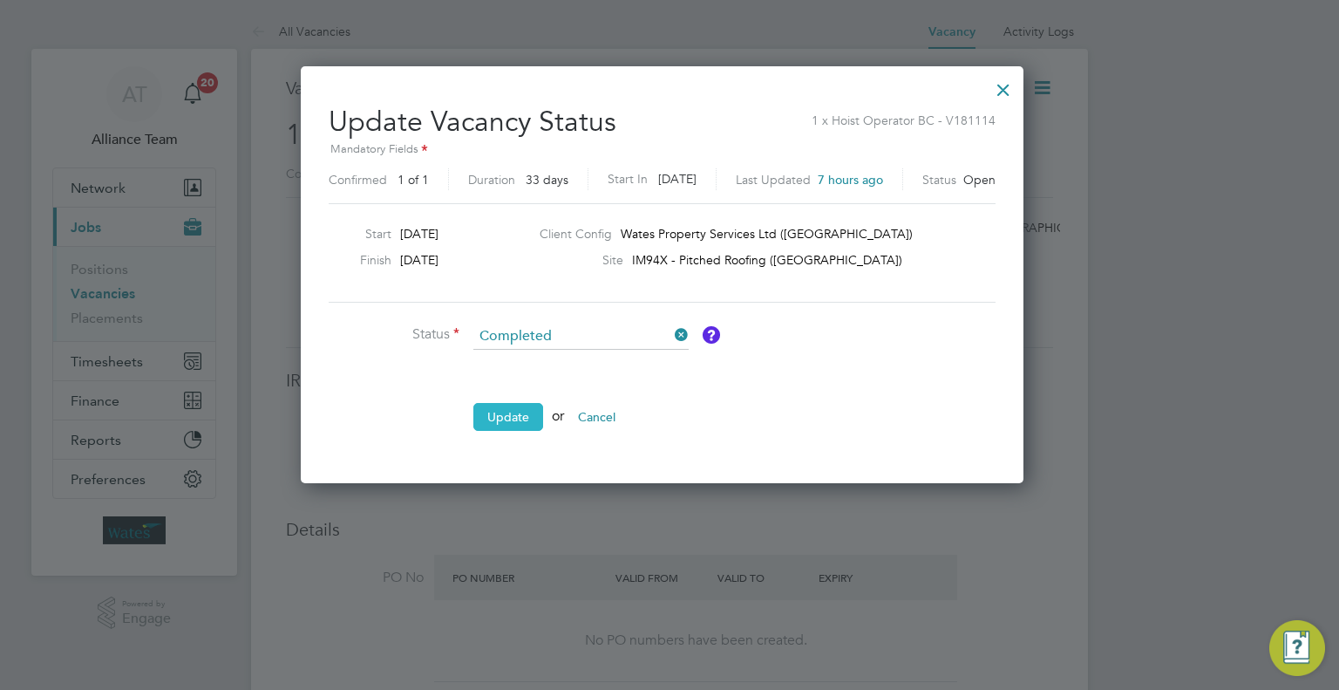
click at [527, 408] on button "Update" at bounding box center [508, 417] width 70 height 28
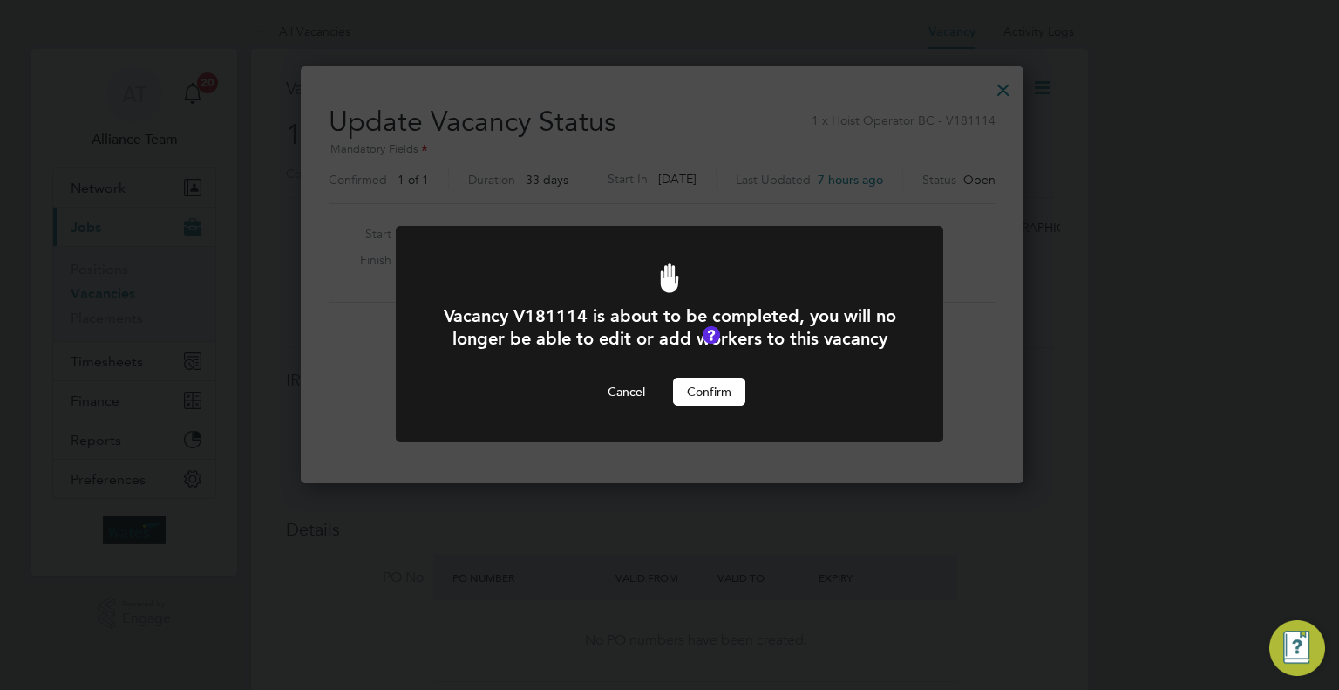
click at [717, 405] on button "Confirm" at bounding box center [709, 391] width 72 height 28
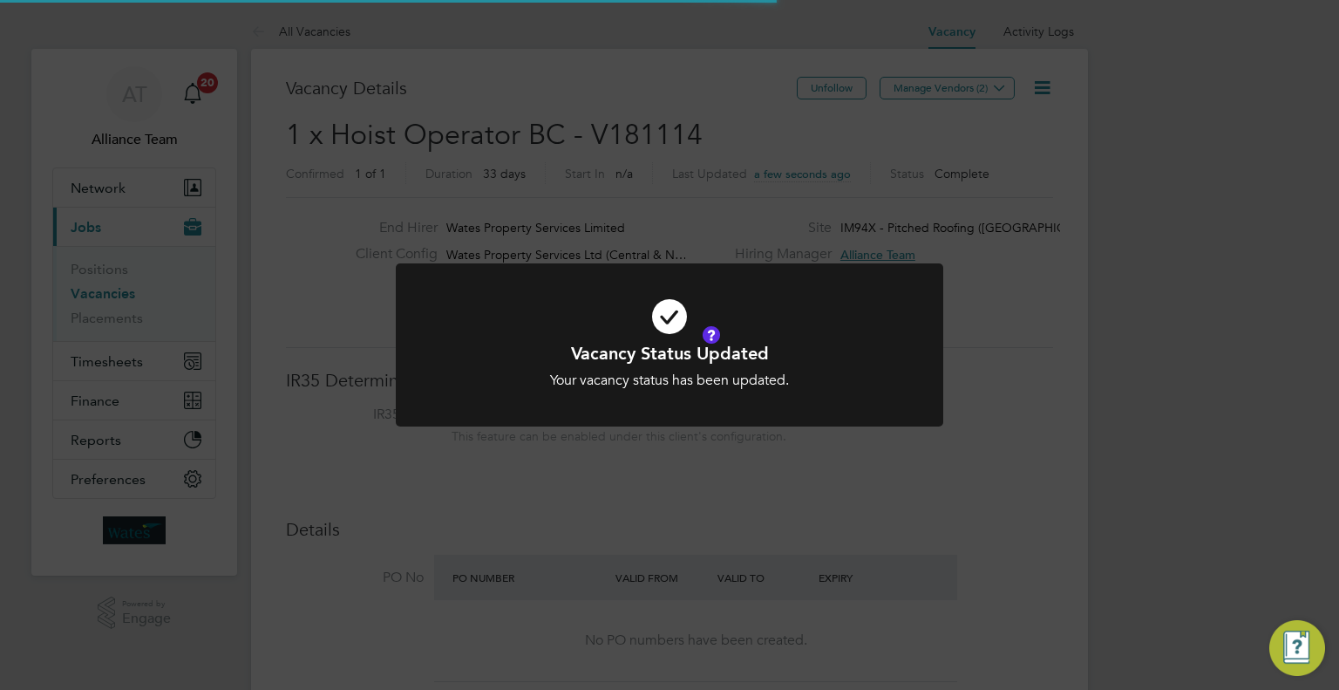
scroll to position [8, 9]
drag, startPoint x: 905, startPoint y: 491, endPoint x: 778, endPoint y: 458, distance: 131.5
click at [903, 489] on div "Vacancy Status Updated Your vacancy status has been updated. Cancel Okay" at bounding box center [669, 345] width 1339 height 690
